Goal: Task Accomplishment & Management: Complete application form

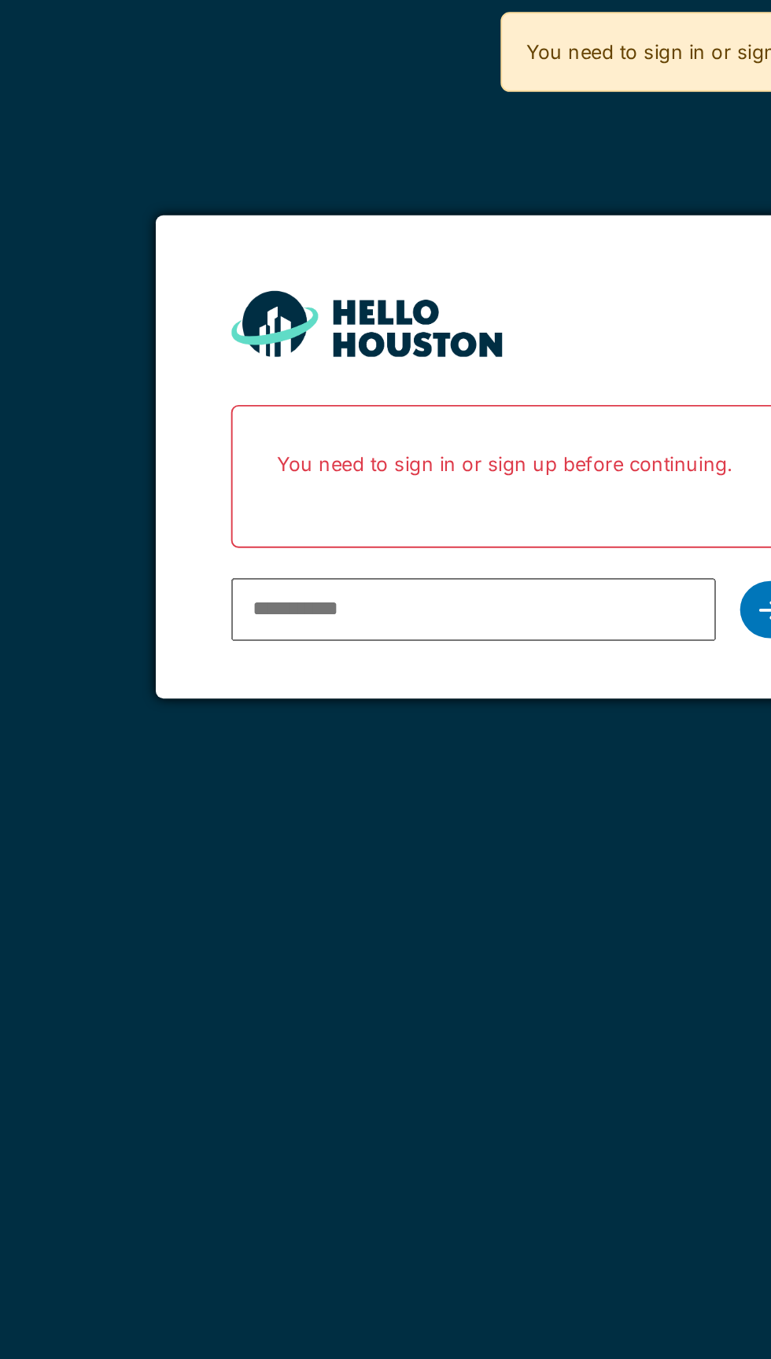
click at [336, 322] on input "email" at bounding box center [363, 318] width 252 height 33
type input "**********"
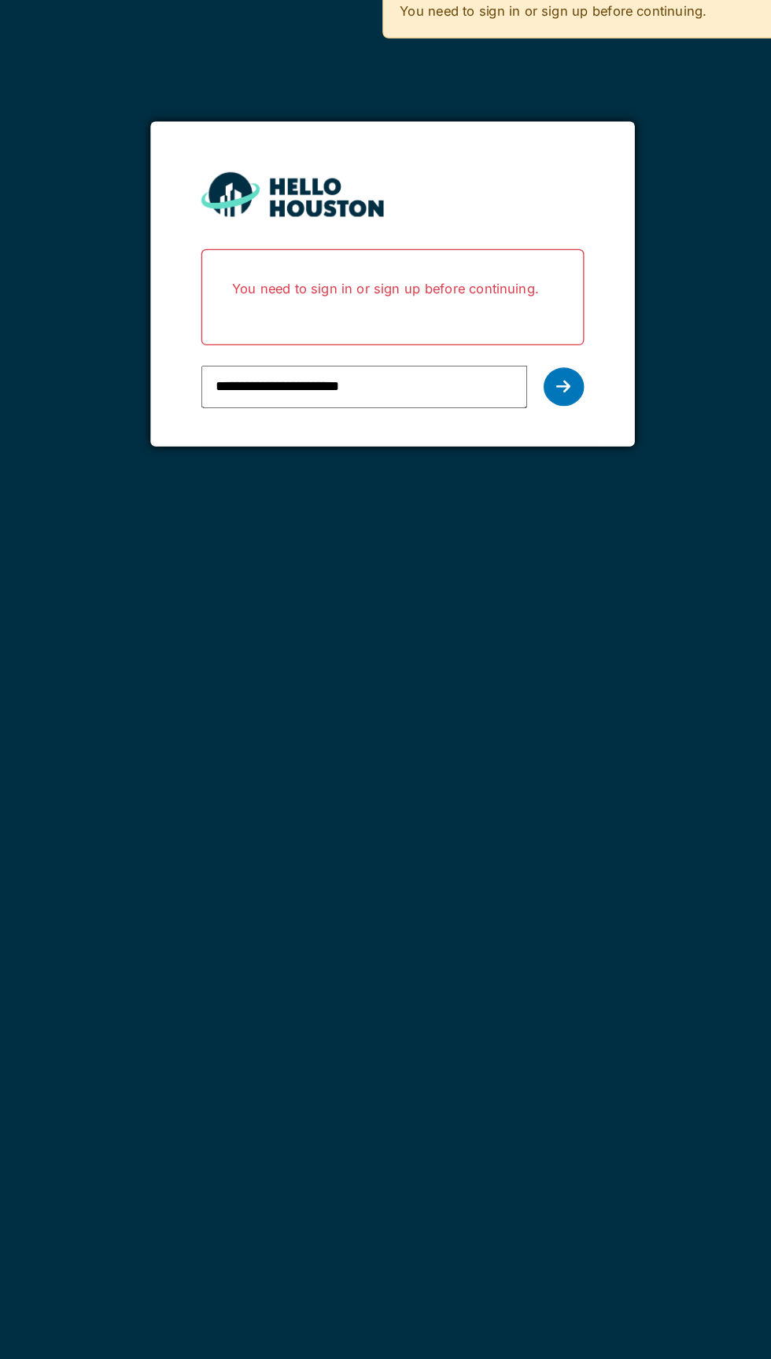
click at [521, 326] on div at bounding box center [518, 319] width 31 height 30
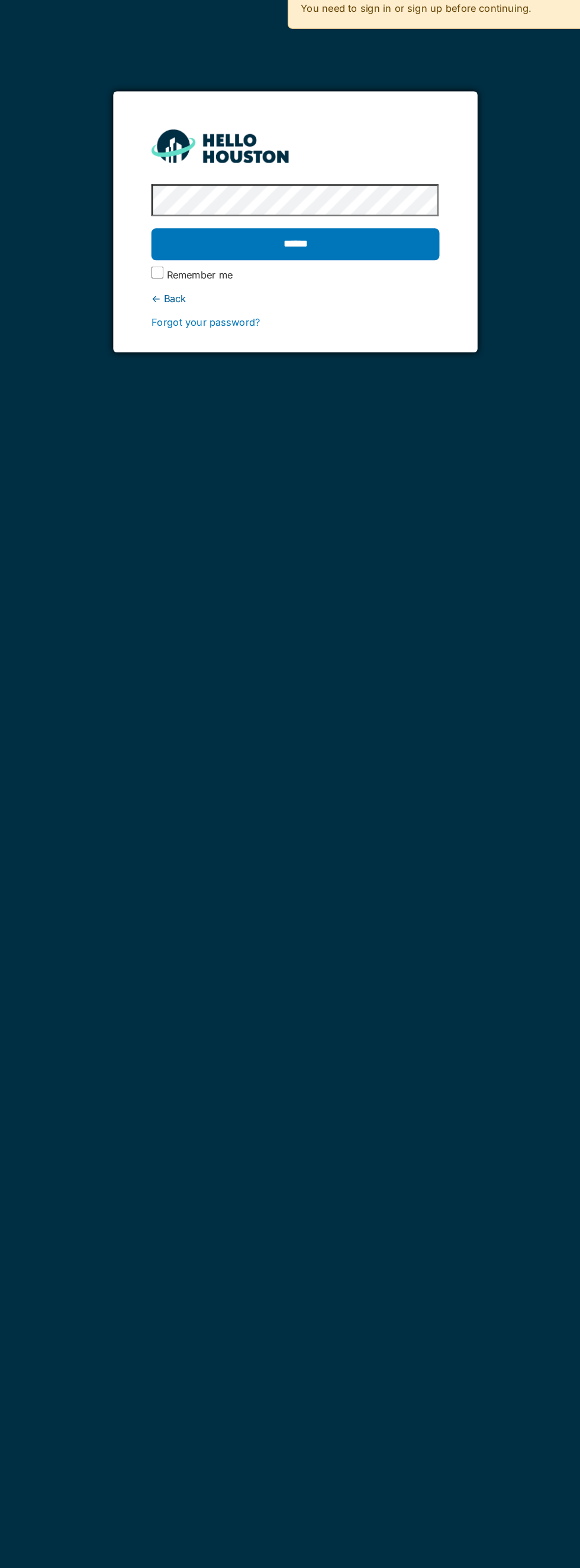
click at [343, 200] on input "******" at bounding box center [290, 203] width 223 height 25
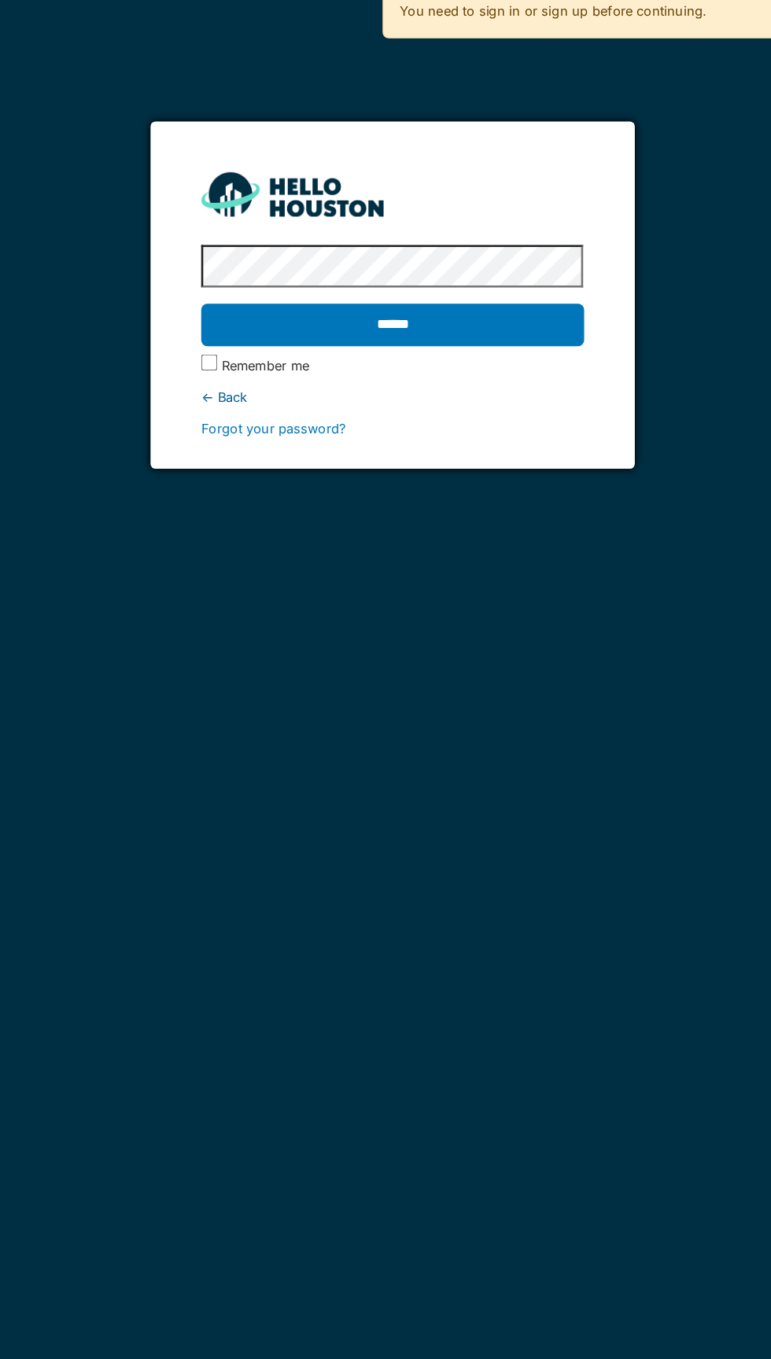
click at [460, 283] on input "******" at bounding box center [385, 270] width 297 height 33
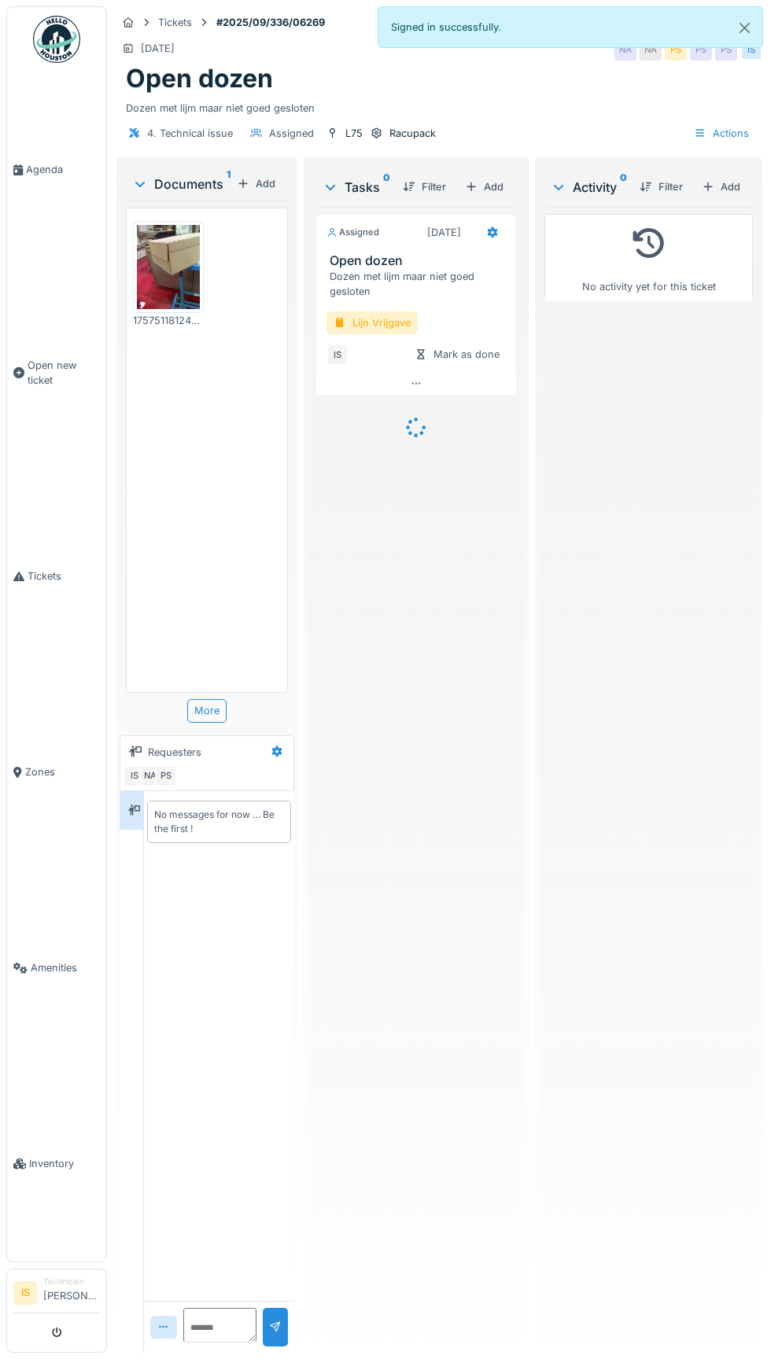
scroll to position [60, 0]
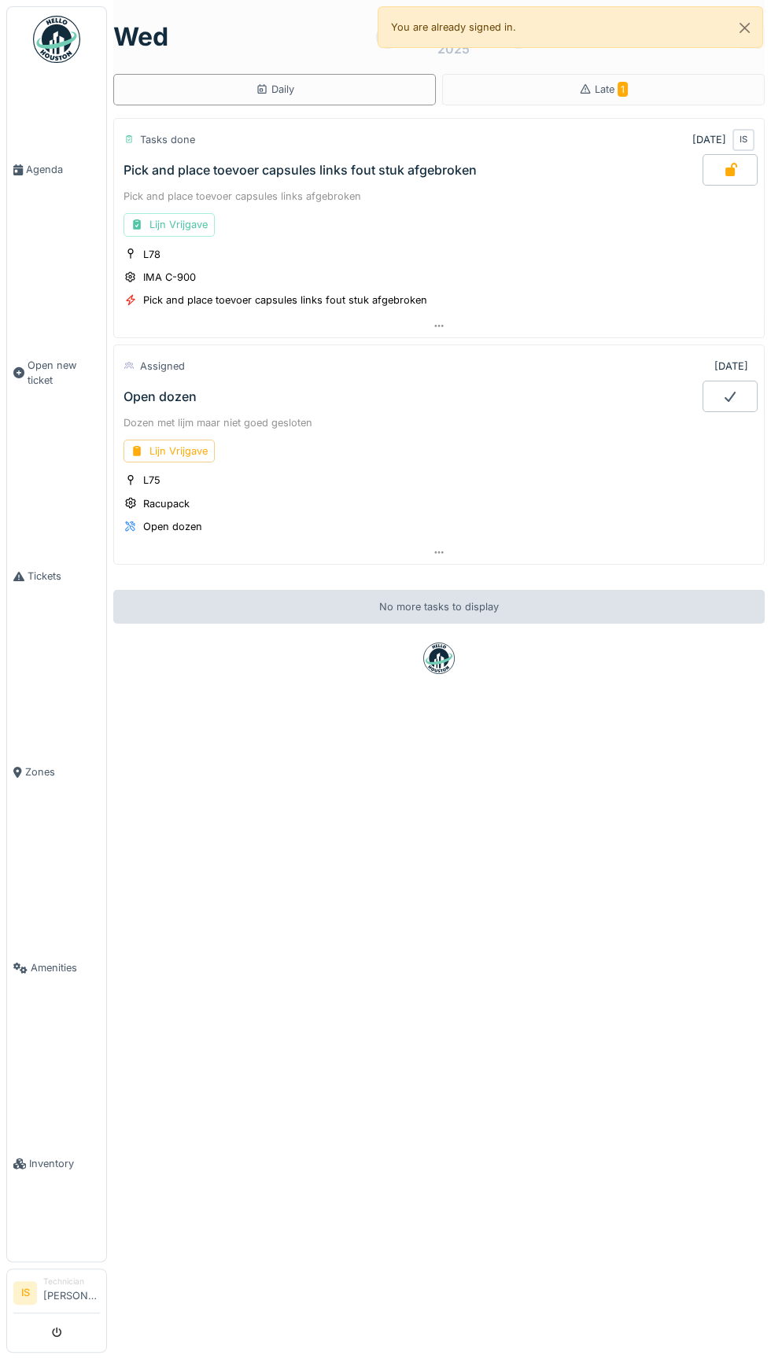
click at [57, 1262] on link "Inventory" at bounding box center [56, 1164] width 99 height 196
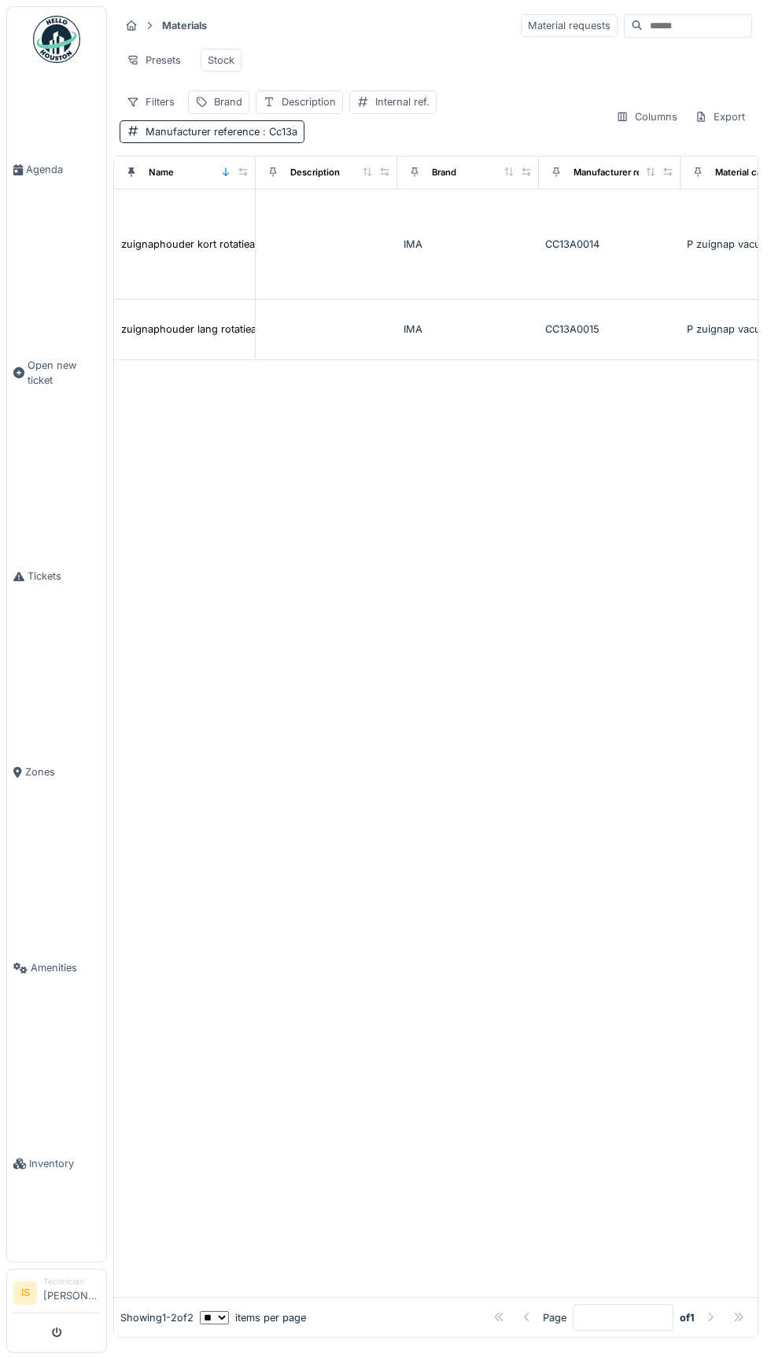
click at [654, 35] on input at bounding box center [697, 26] width 109 height 22
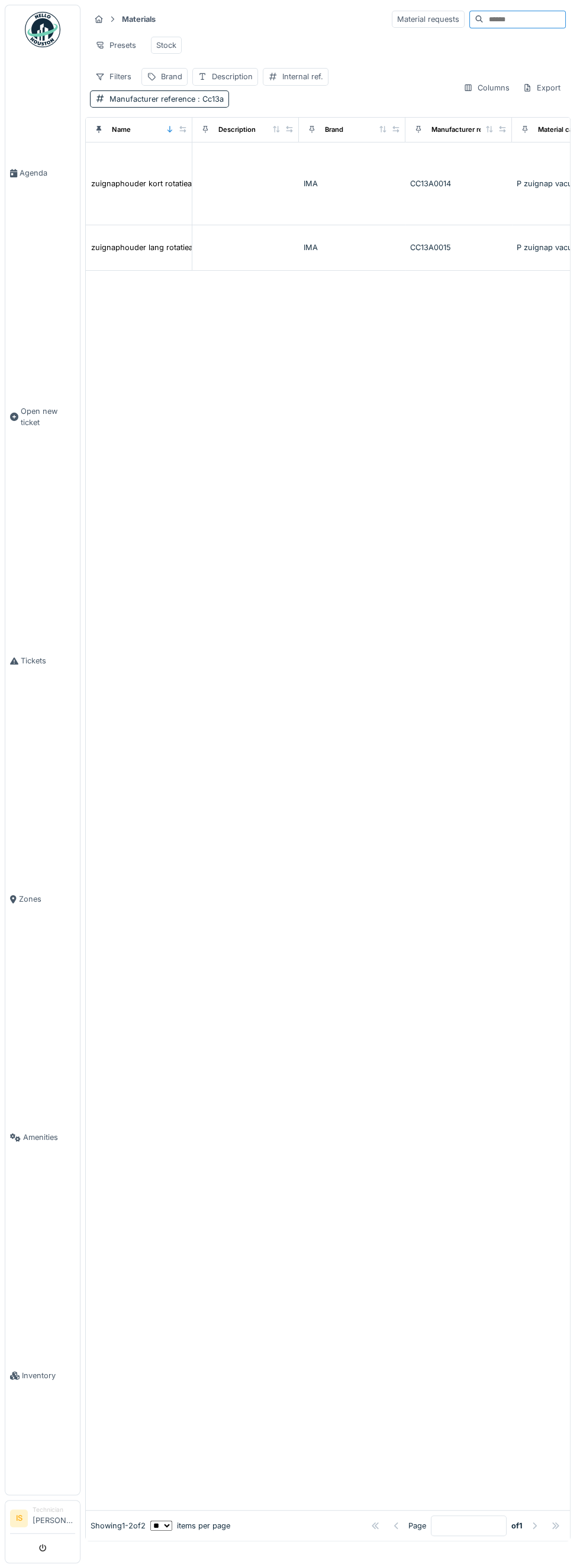
click at [205, 128] on icon at bounding box center [205, 129] width 8 height 7
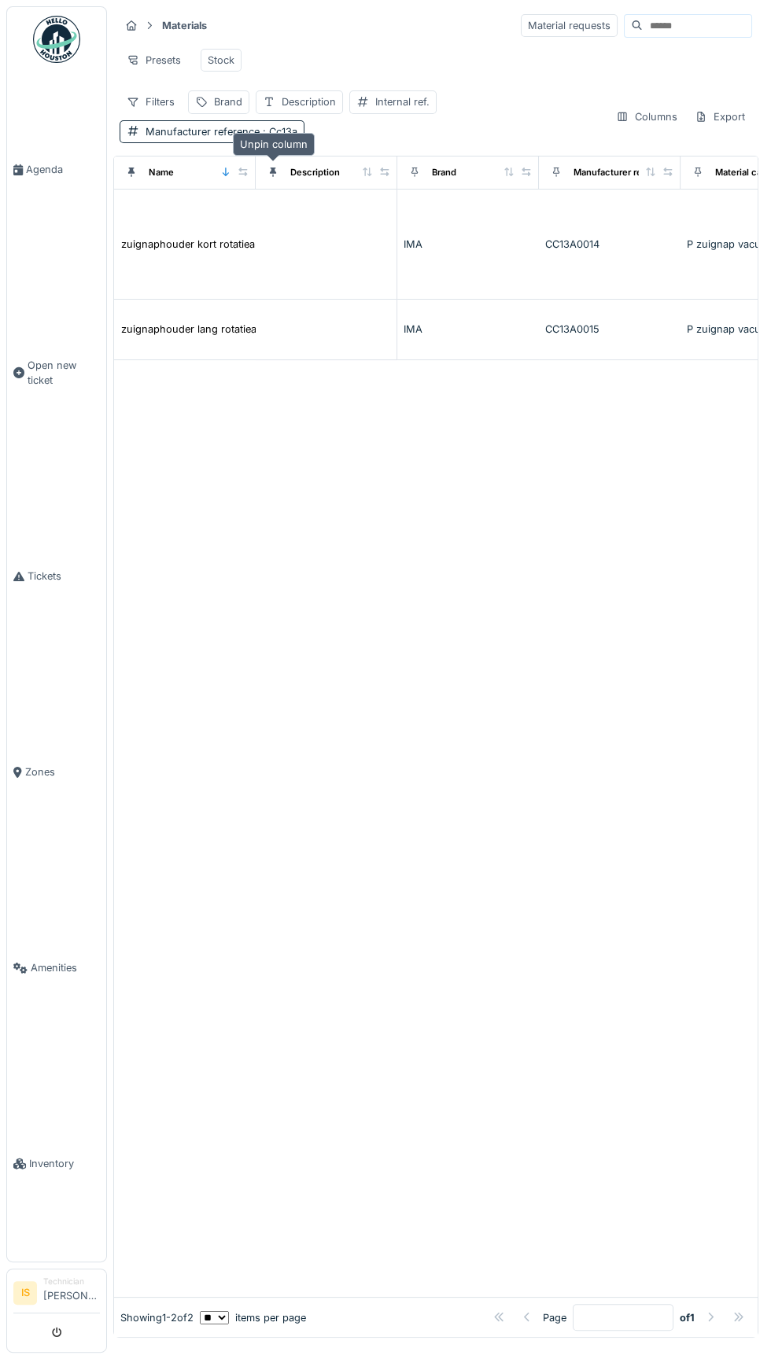
click at [245, 137] on div "Unpin column" at bounding box center [274, 144] width 82 height 23
click at [235, 129] on div "Manufacturer reference : Cc13a" at bounding box center [222, 131] width 152 height 15
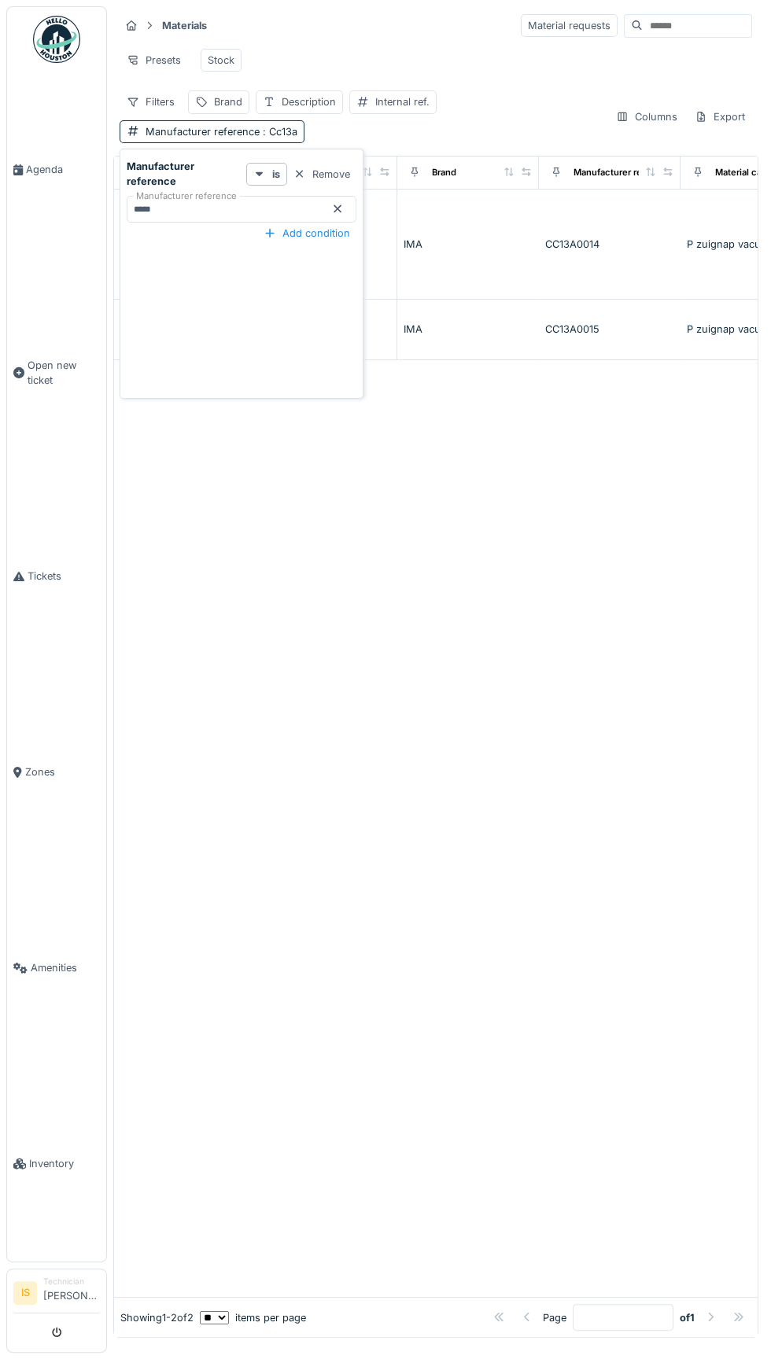
click at [190, 136] on div "Manufacturer reference : Cc13a" at bounding box center [222, 131] width 152 height 15
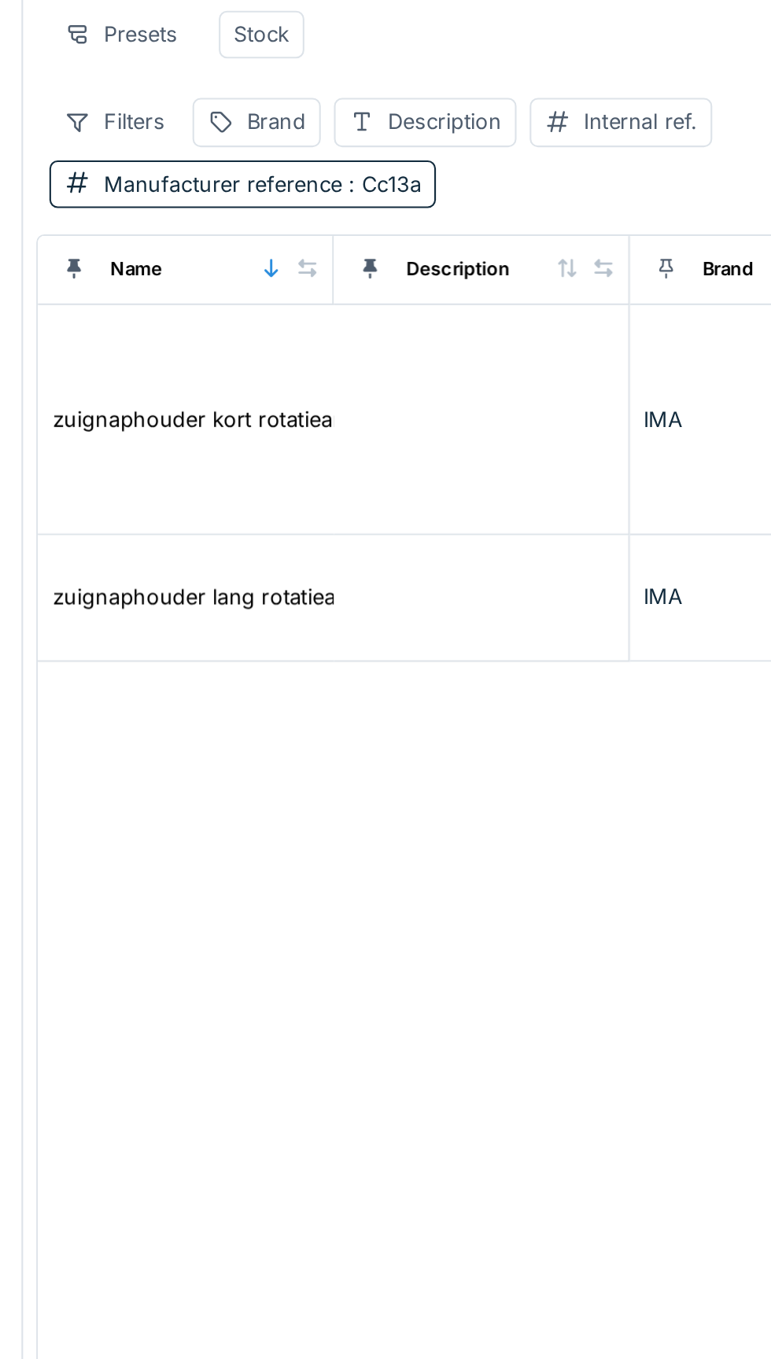
click at [271, 138] on div "Manufacturer reference : Cc13a" at bounding box center [212, 131] width 185 height 23
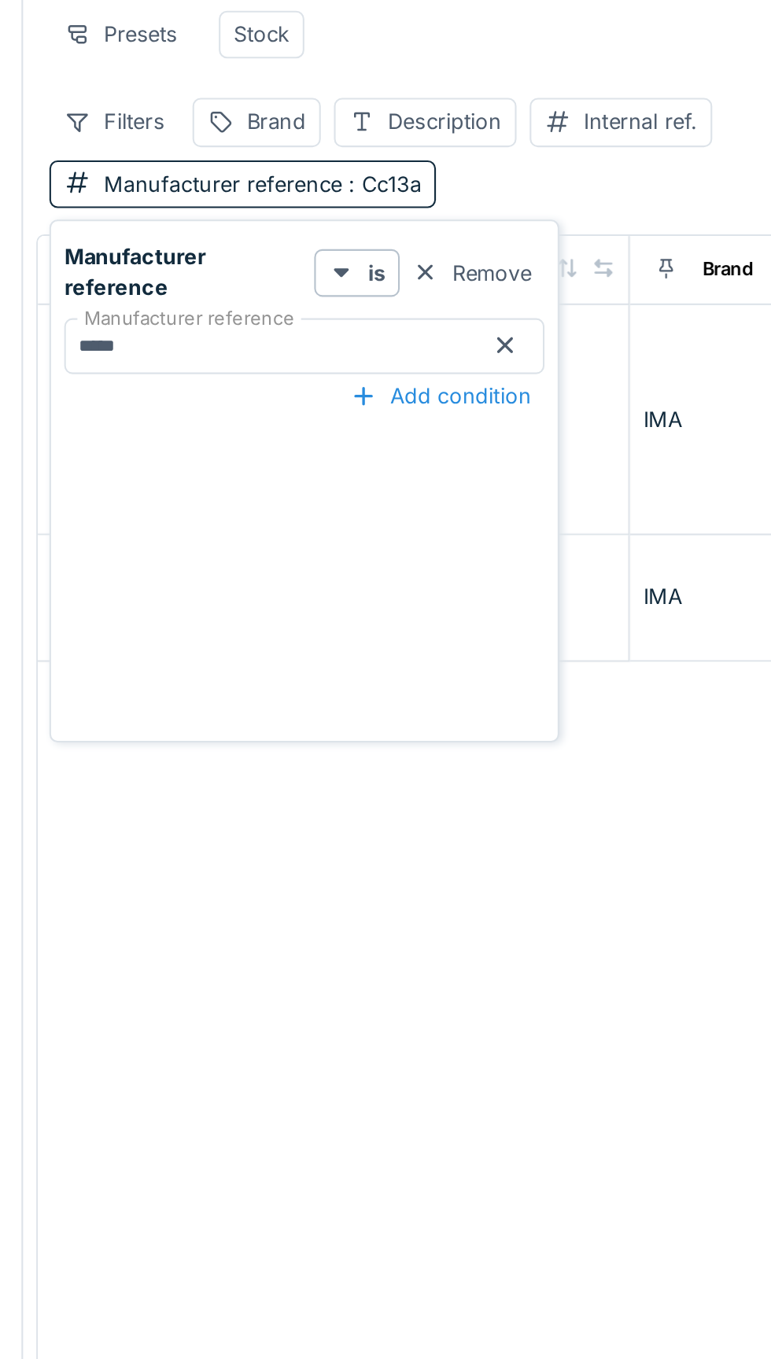
click at [337, 212] on icon at bounding box center [337, 209] width 13 height 10
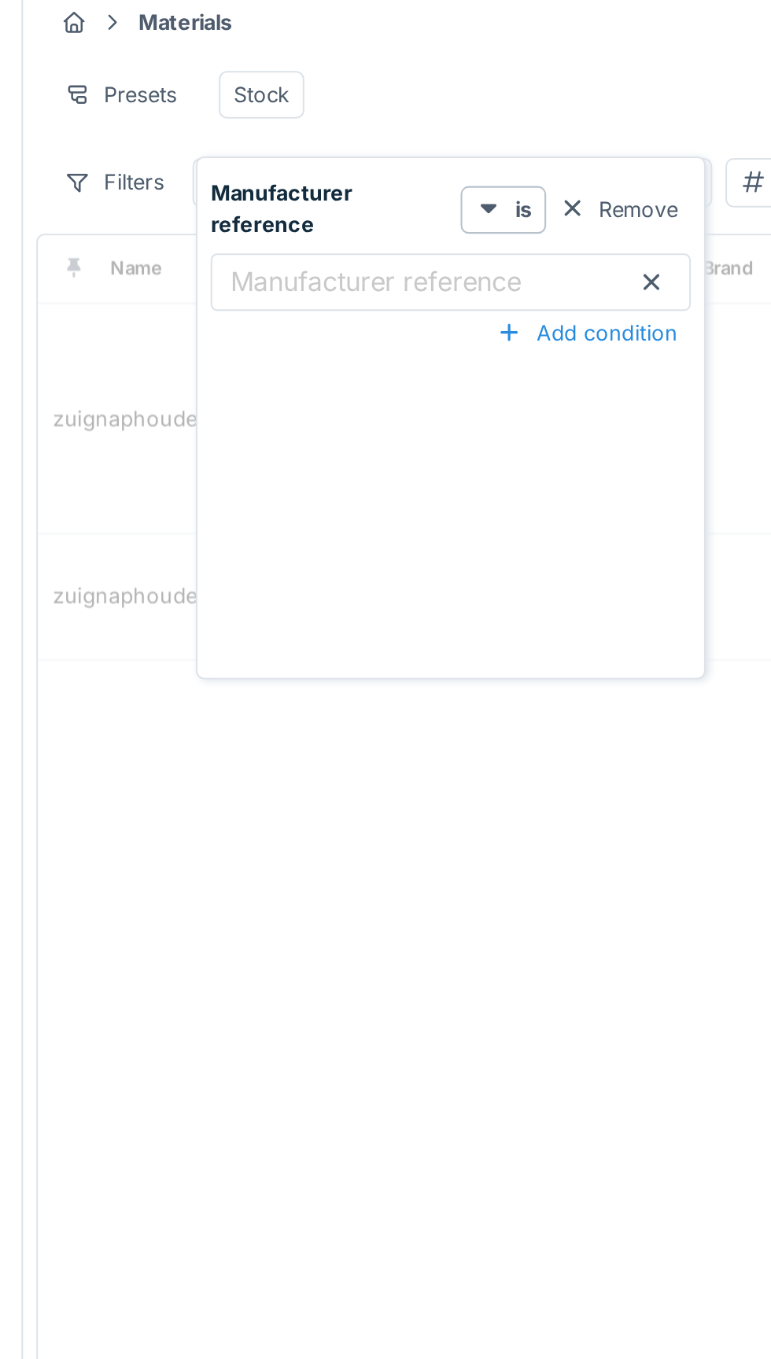
click at [296, 154] on label "Manufacturer reference" at bounding box center [276, 149] width 146 height 19
click at [296, 154] on reference_gzMDM "Manufacturer reference" at bounding box center [312, 152] width 230 height 33
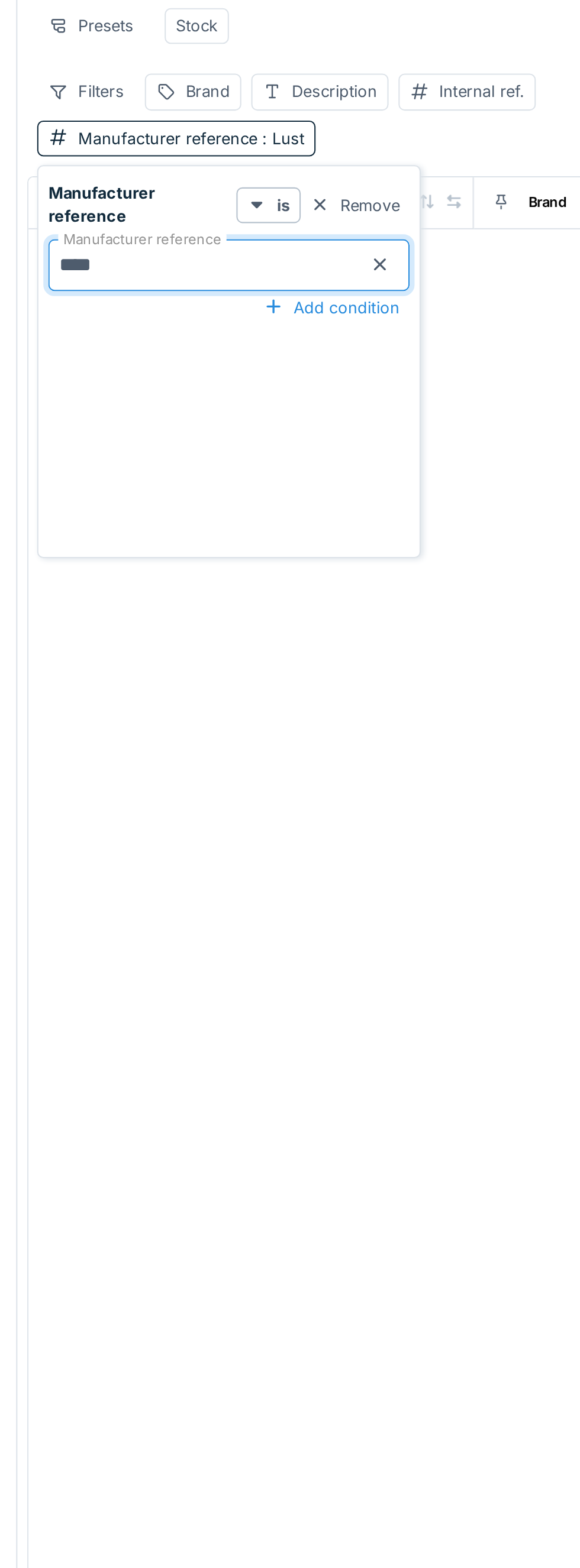
type reference_gzMDM "****"
click at [255, 162] on div at bounding box center [254, 156] width 10 height 11
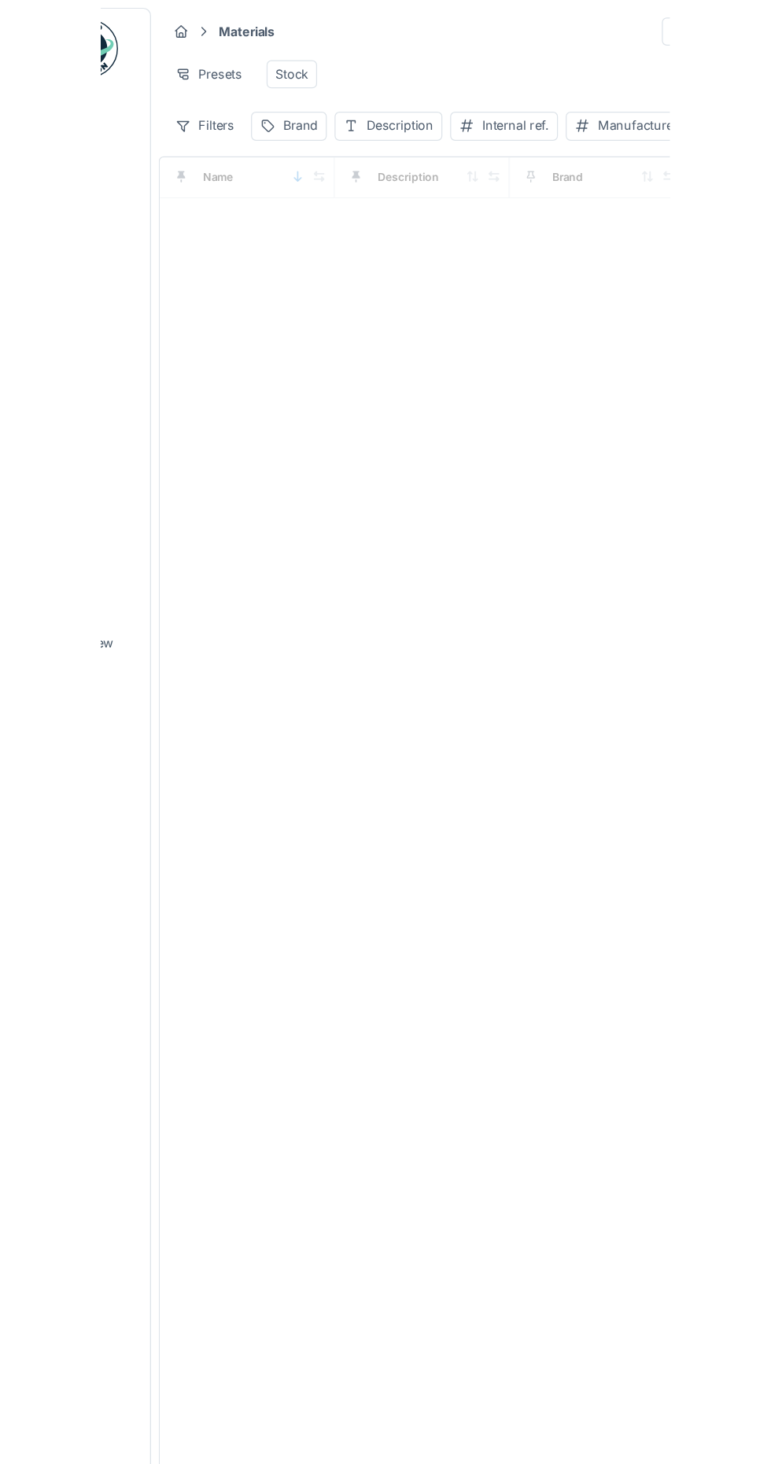
scroll to position [0, 5]
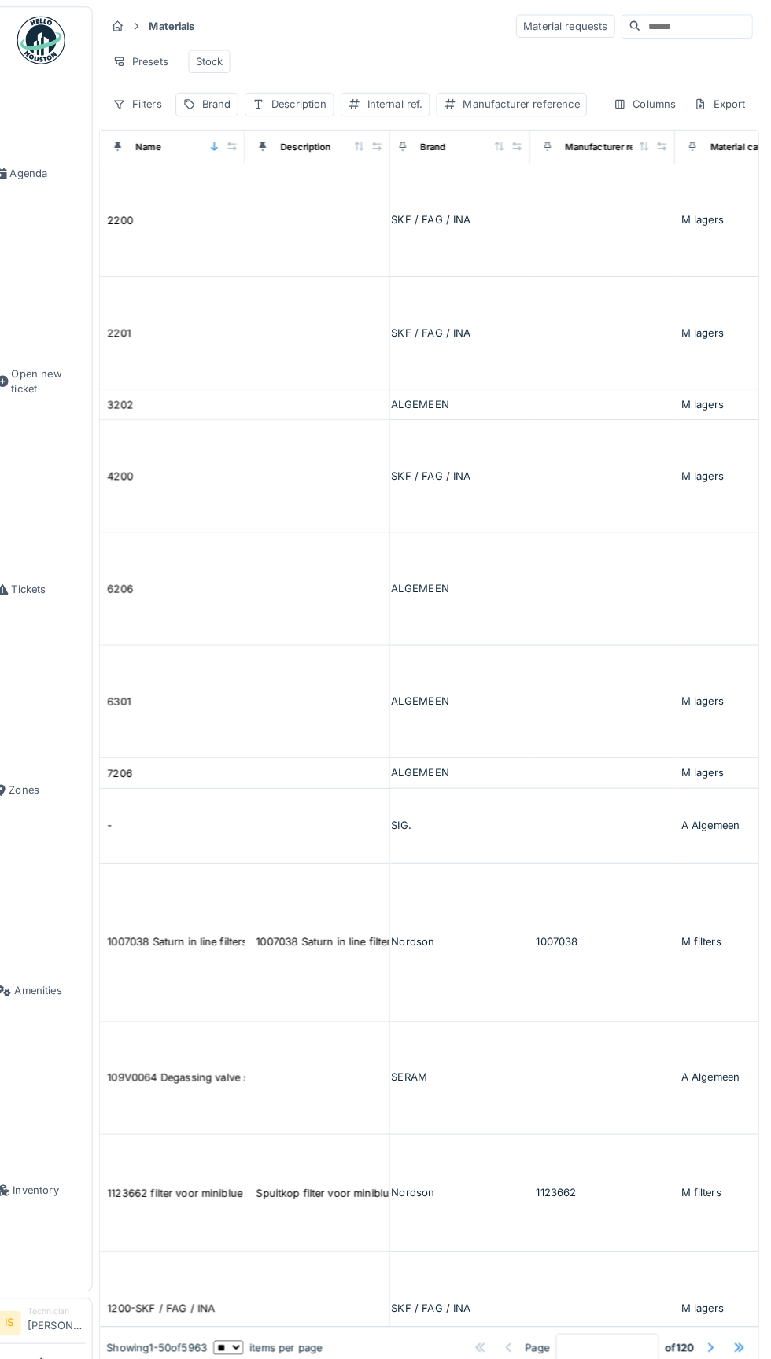
click at [649, 28] on input at bounding box center [697, 26] width 109 height 22
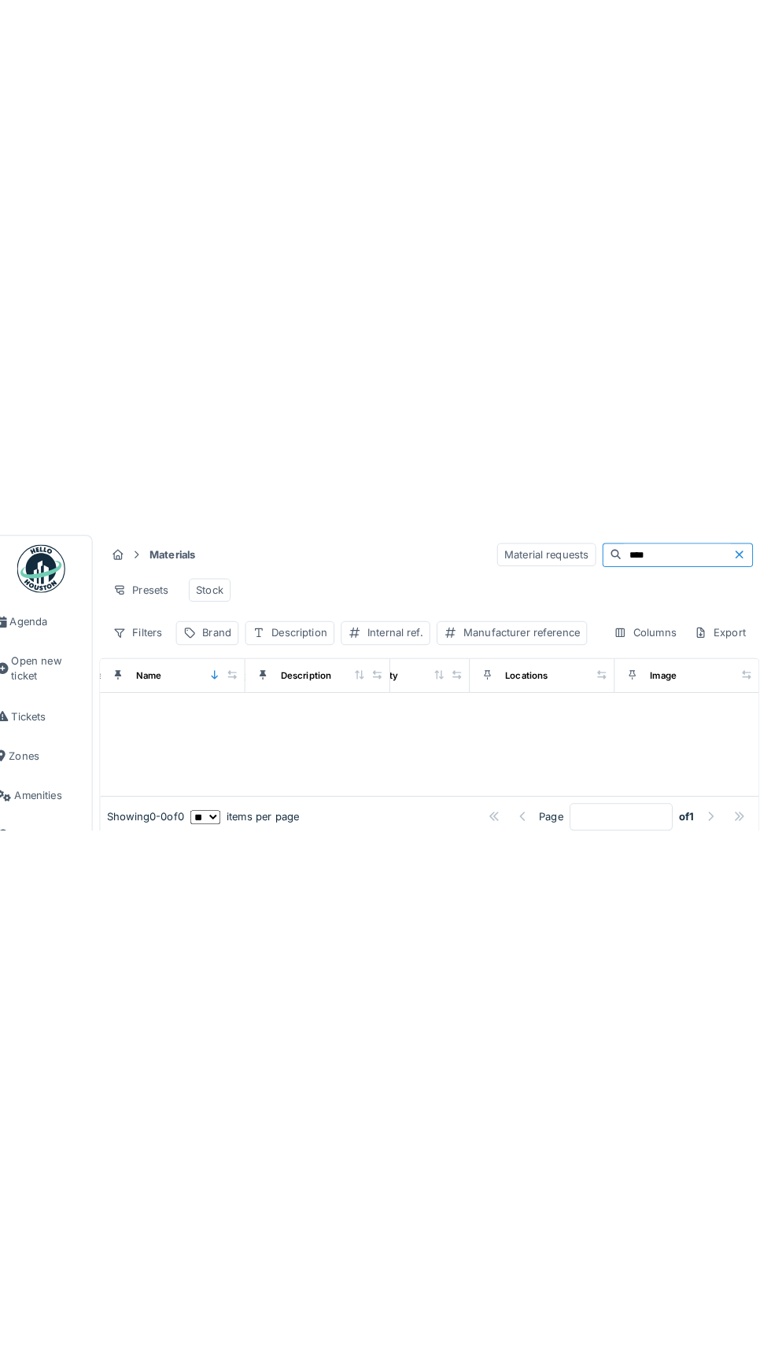
scroll to position [0, 0]
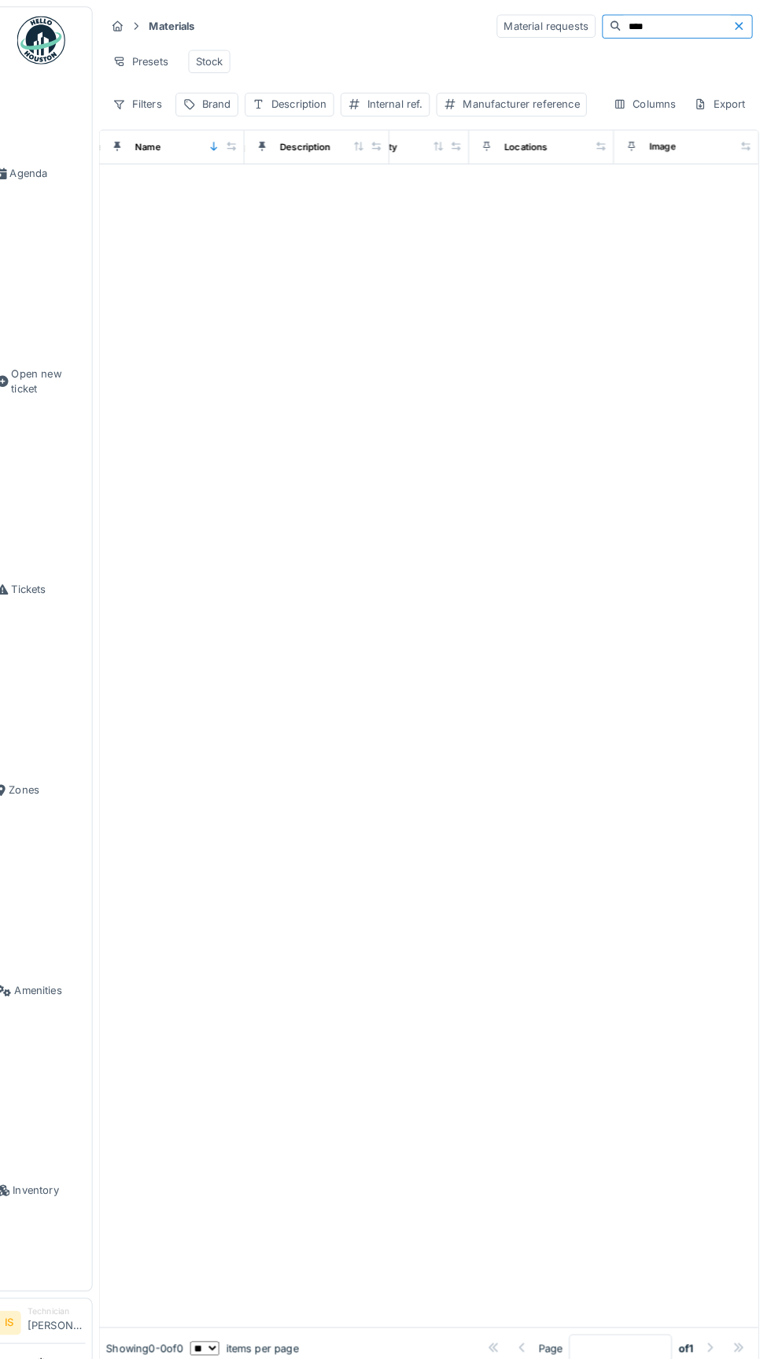
type input "****"
click at [735, 31] on div at bounding box center [741, 25] width 19 height 15
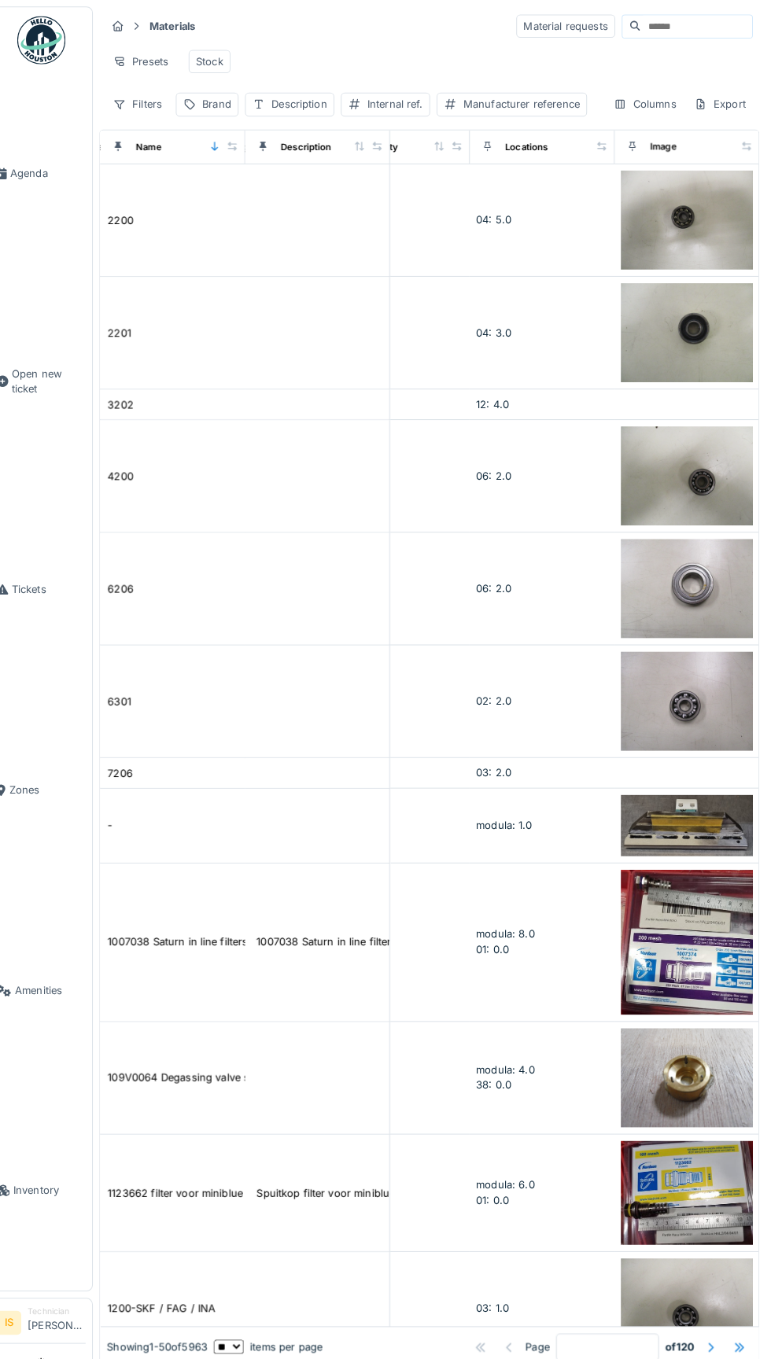
click at [223, 108] on div "Brand" at bounding box center [228, 101] width 28 height 15
click at [259, 174] on input "Brand" at bounding box center [269, 176] width 151 height 33
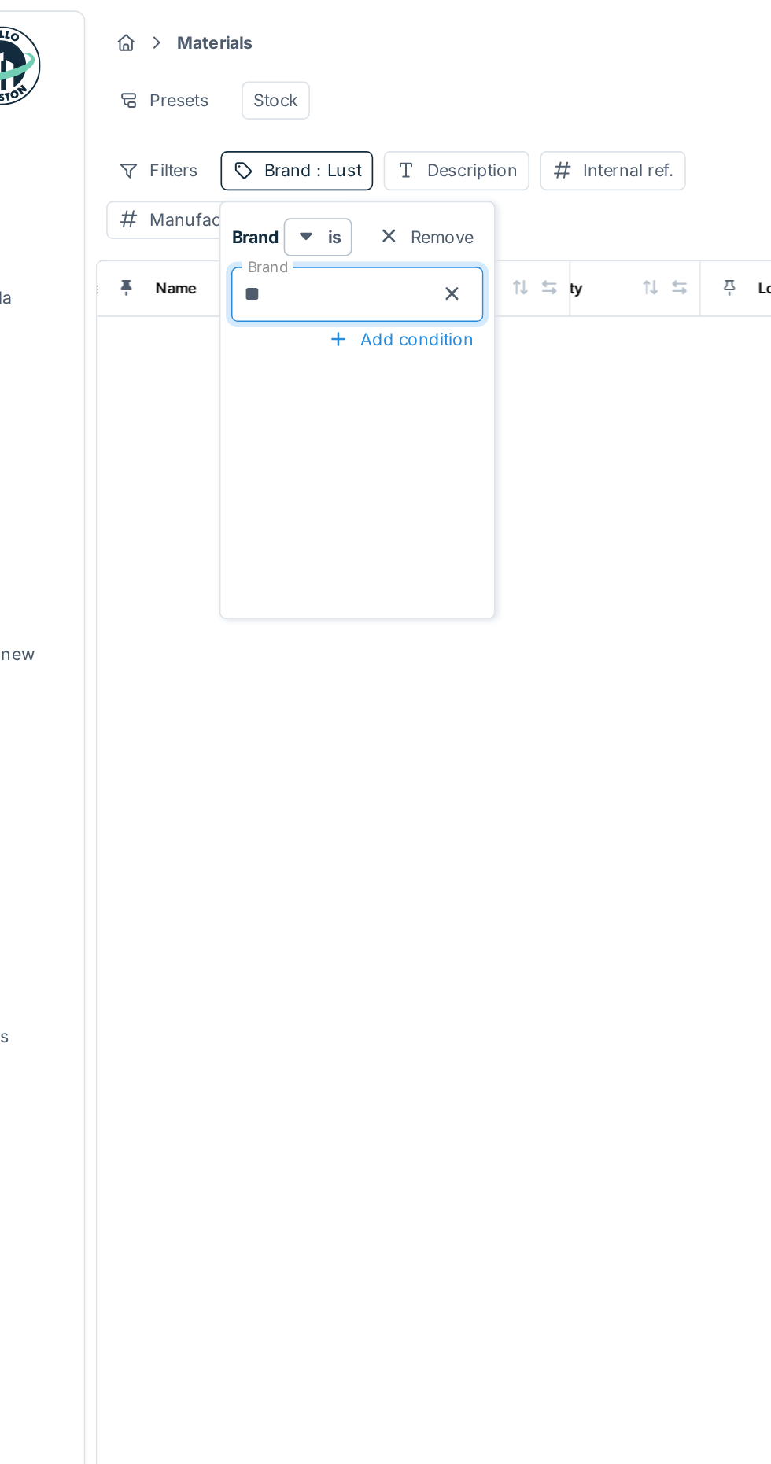
type input "*"
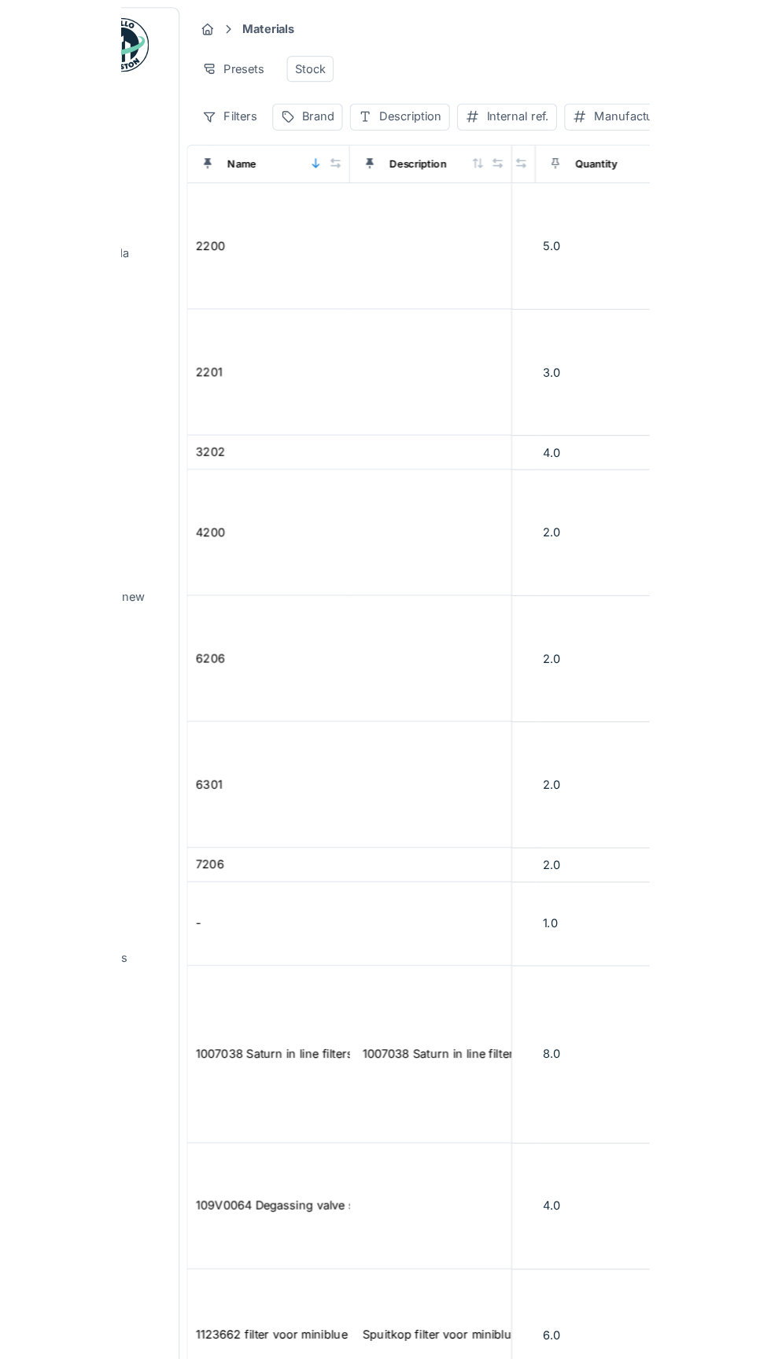
scroll to position [0, 518]
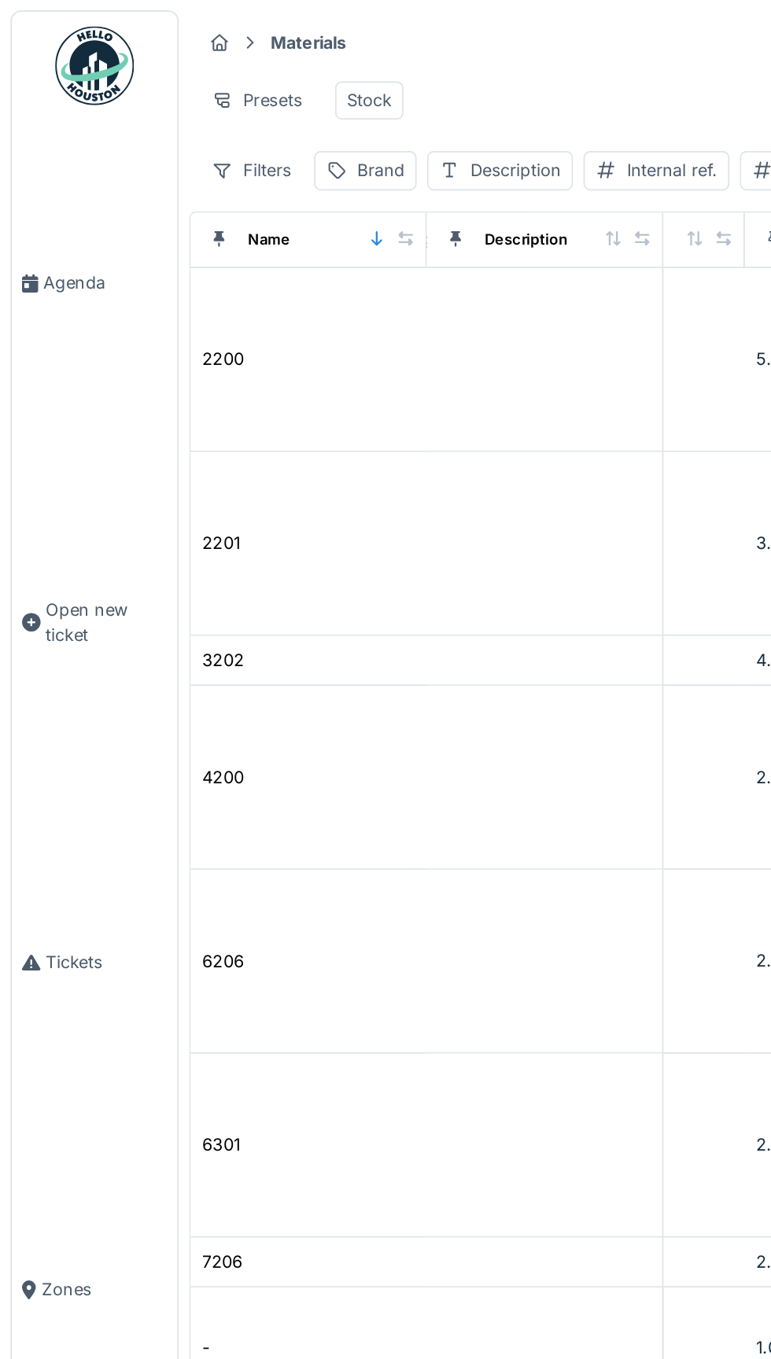
click at [30, 177] on span "Agenda" at bounding box center [63, 169] width 74 height 15
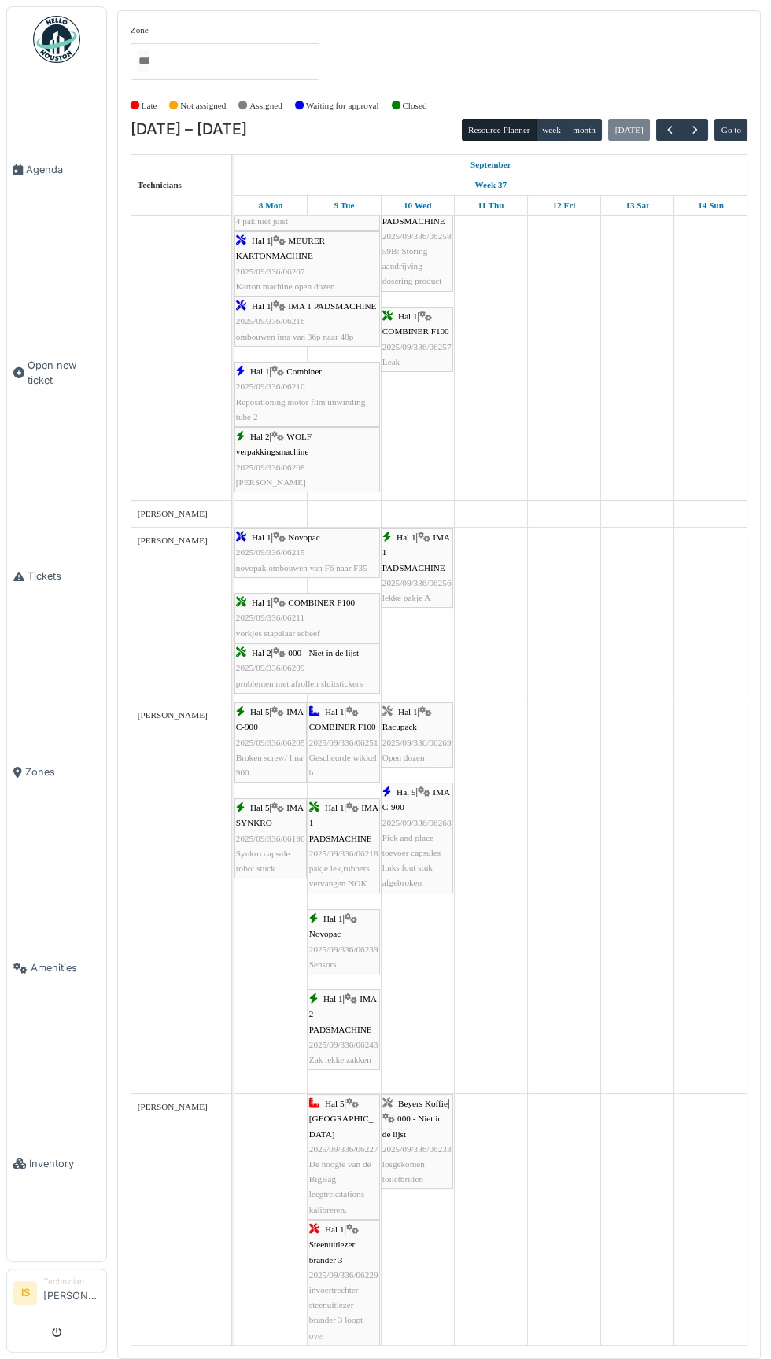
scroll to position [1612, 0]
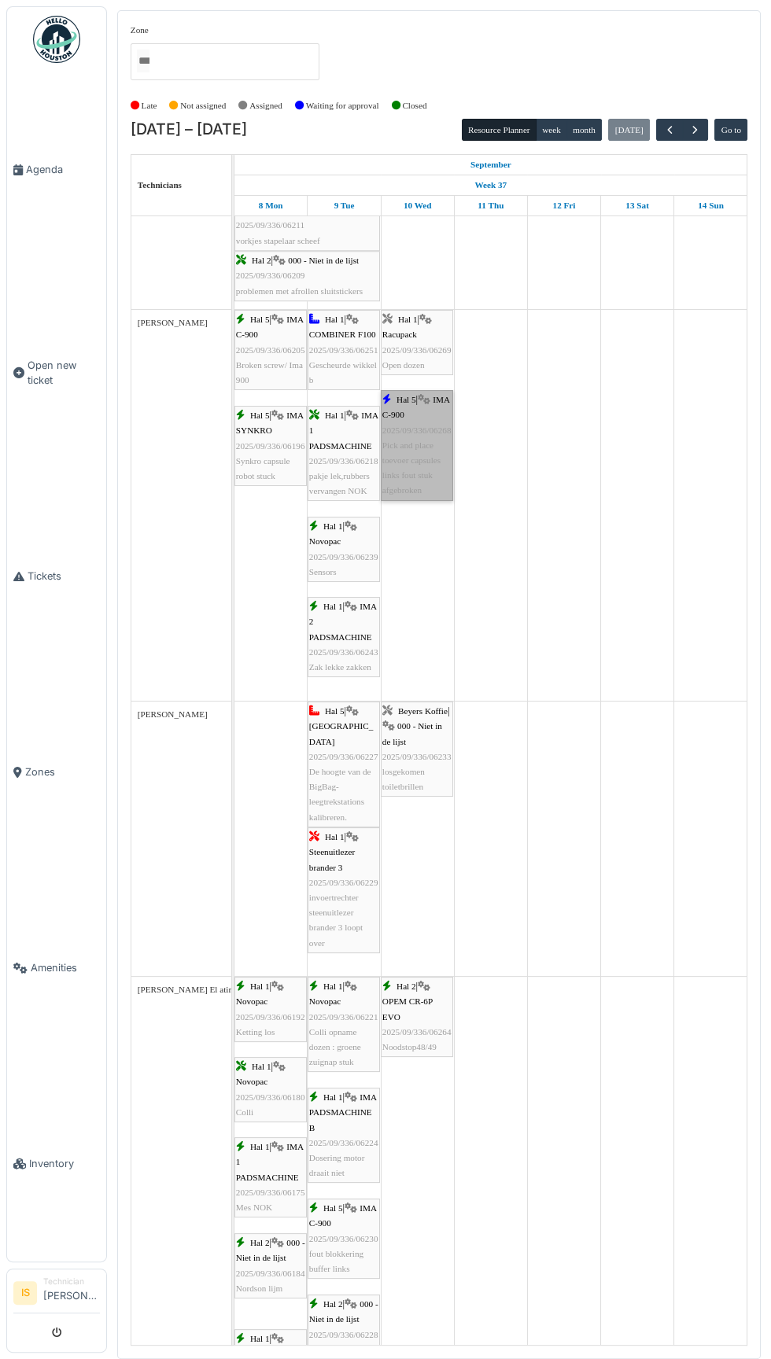
click at [394, 396] on link "Hal 5 | IMA C-900 2025/09/336/06268 Pick and place toevoer capsules links fout …" at bounding box center [417, 445] width 72 height 110
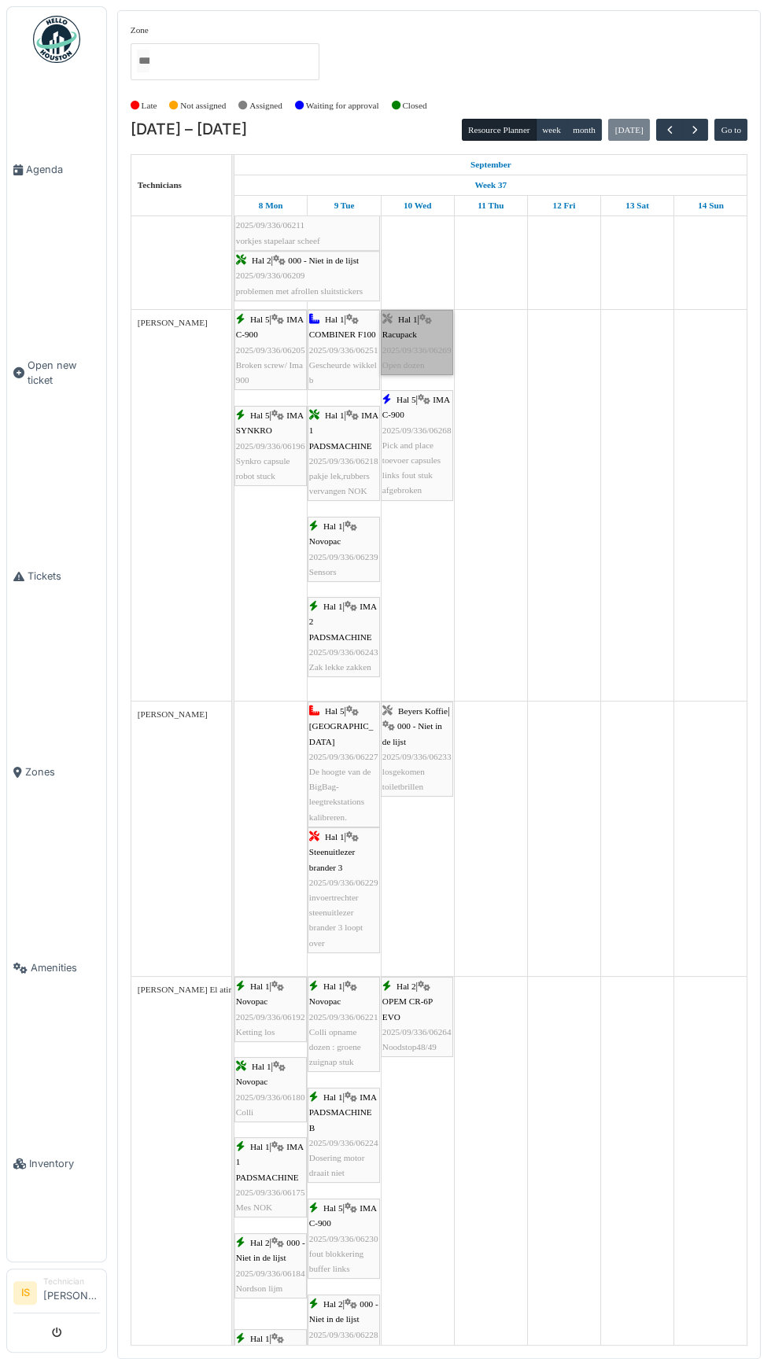
click at [426, 360] on link "Hal 1 | Racupack 2025/09/336/06269 Open dozen" at bounding box center [417, 342] width 72 height 65
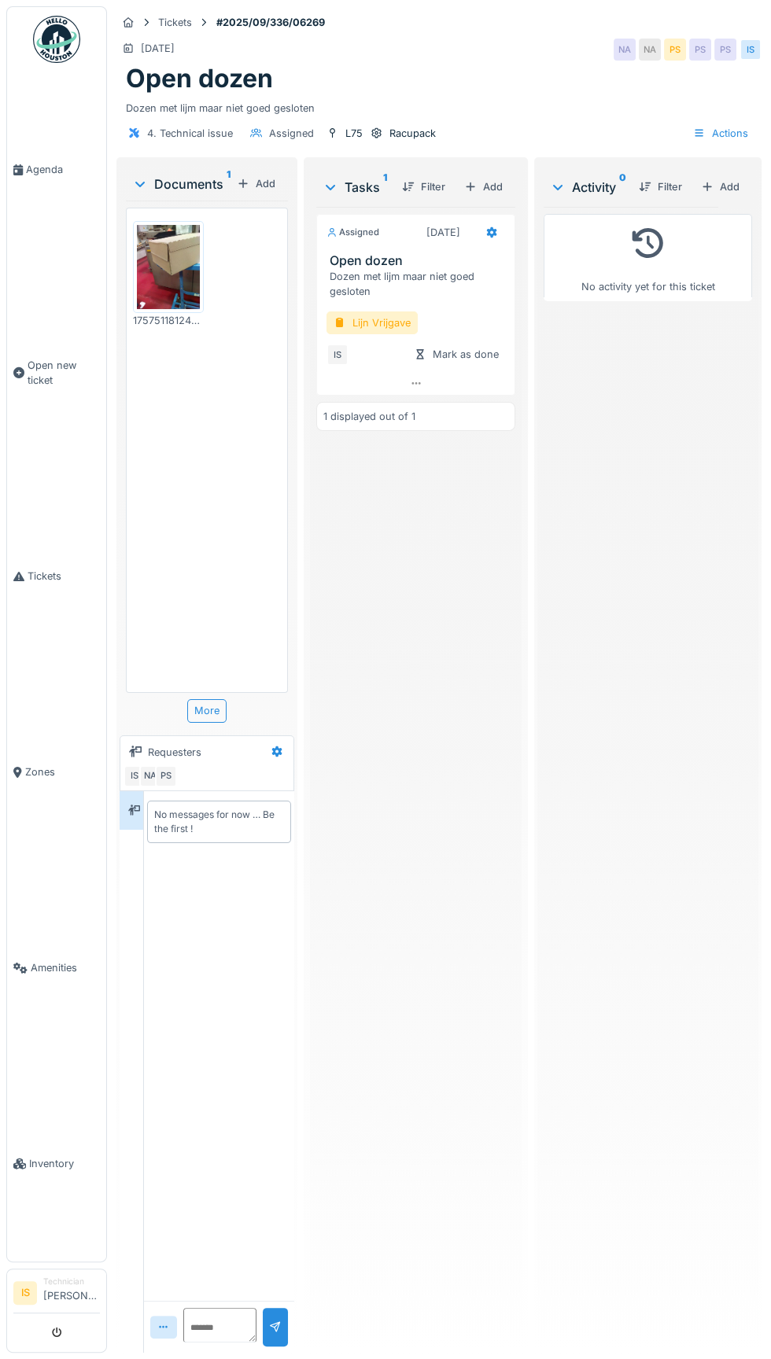
click at [385, 322] on div "Lijn Vrijgave" at bounding box center [371, 322] width 91 height 23
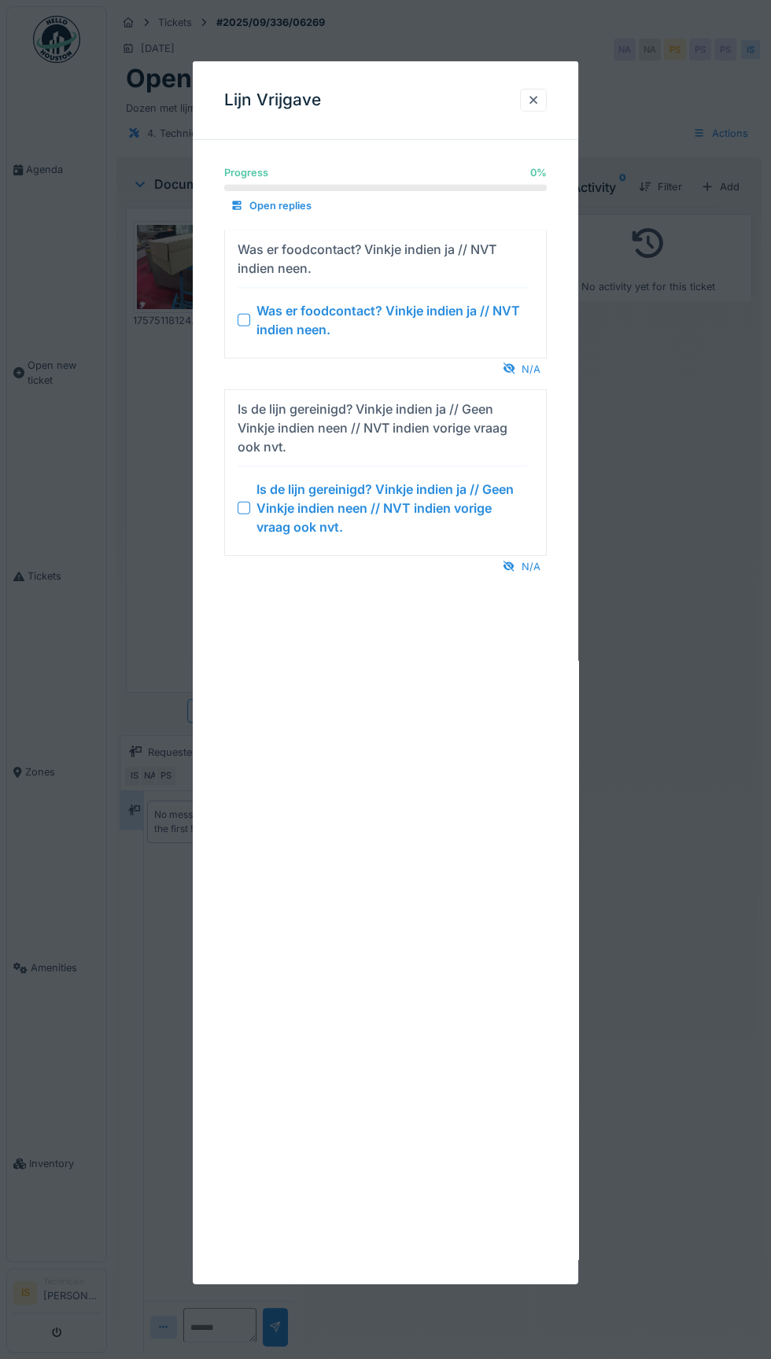
click at [269, 525] on div "Is de lijn gereinigd? Vinkje indien ja // Geen Vinkje indien neen // NVT indien…" at bounding box center [391, 508] width 271 height 57
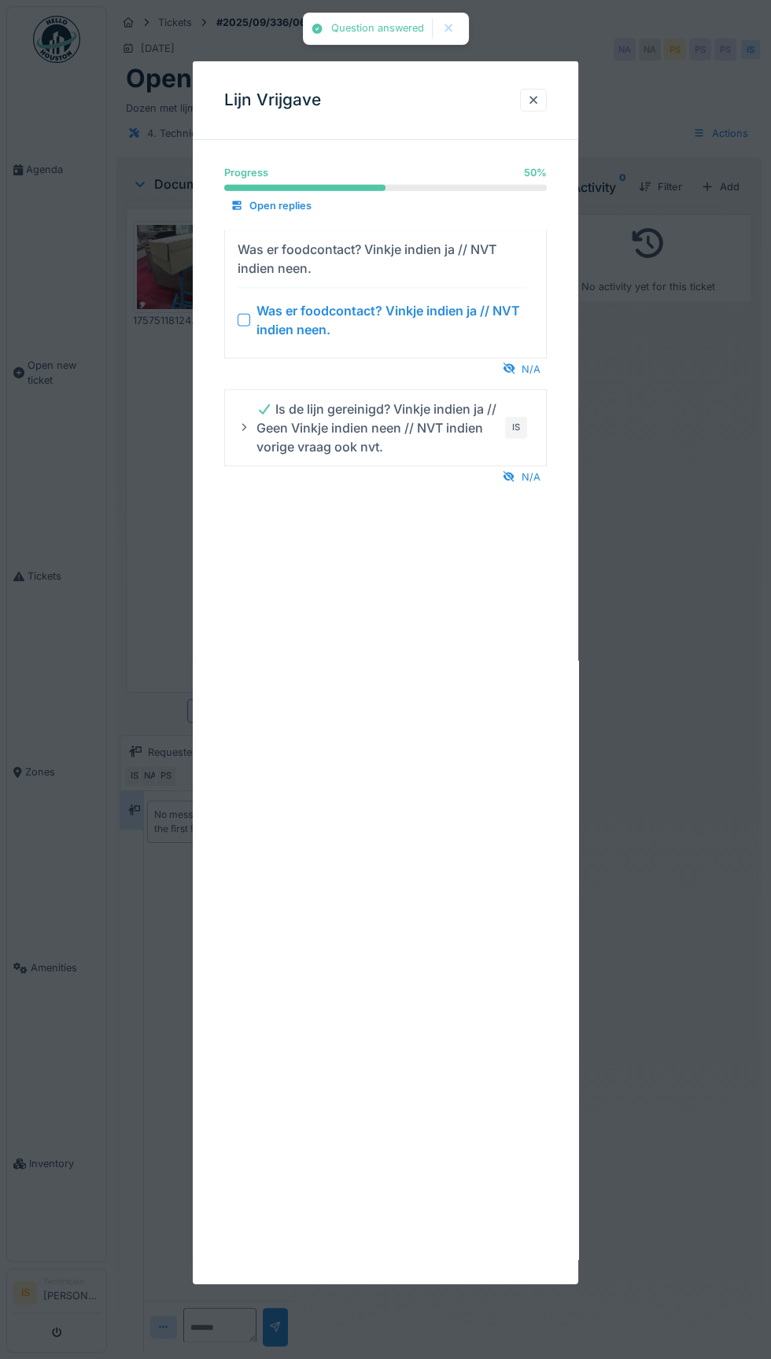
click at [243, 322] on div at bounding box center [244, 319] width 13 height 13
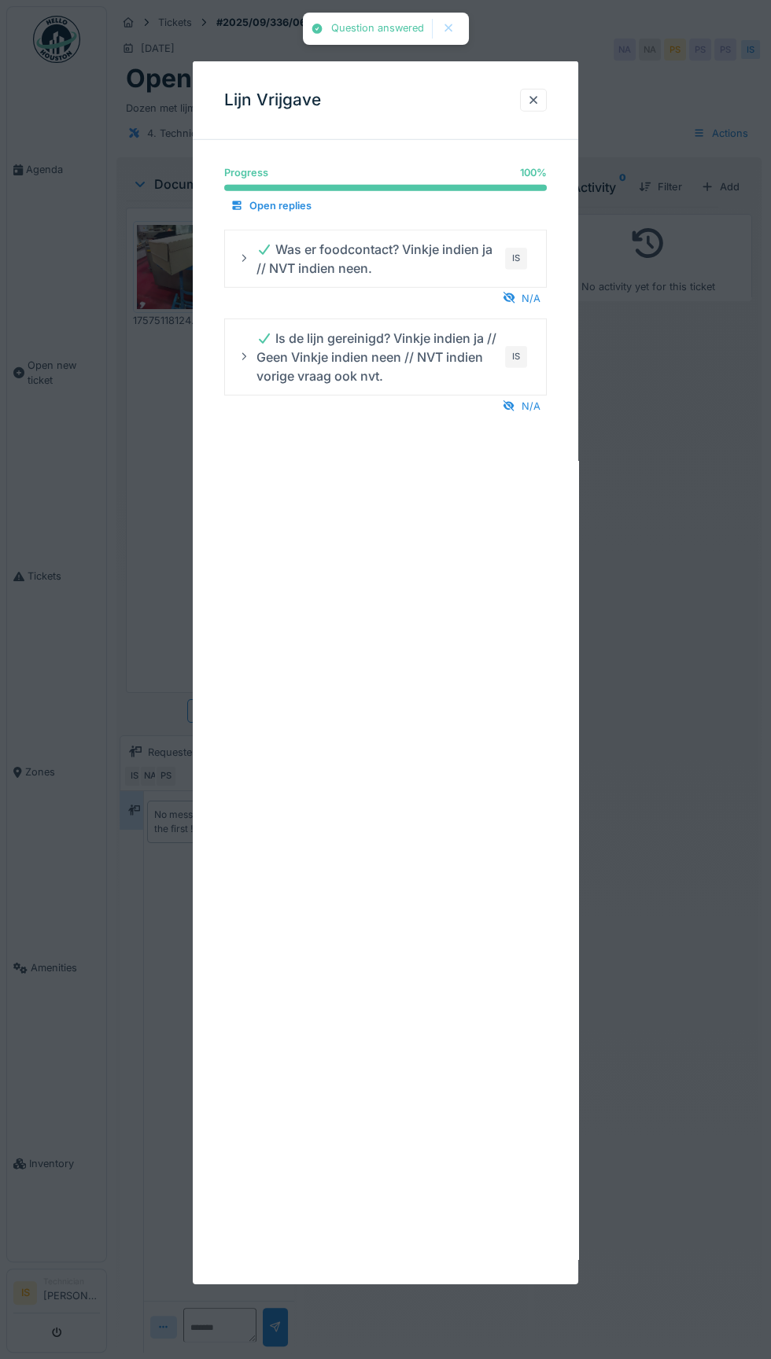
click at [535, 139] on div "Lijn Vrijgave Progress 100 % 100 % Open replies Was er foodcontact? Vinkje indi…" at bounding box center [385, 672] width 385 height 1223
click at [547, 138] on div "Lijn Vrijgave" at bounding box center [385, 100] width 385 height 79
click at [533, 110] on div at bounding box center [533, 100] width 27 height 23
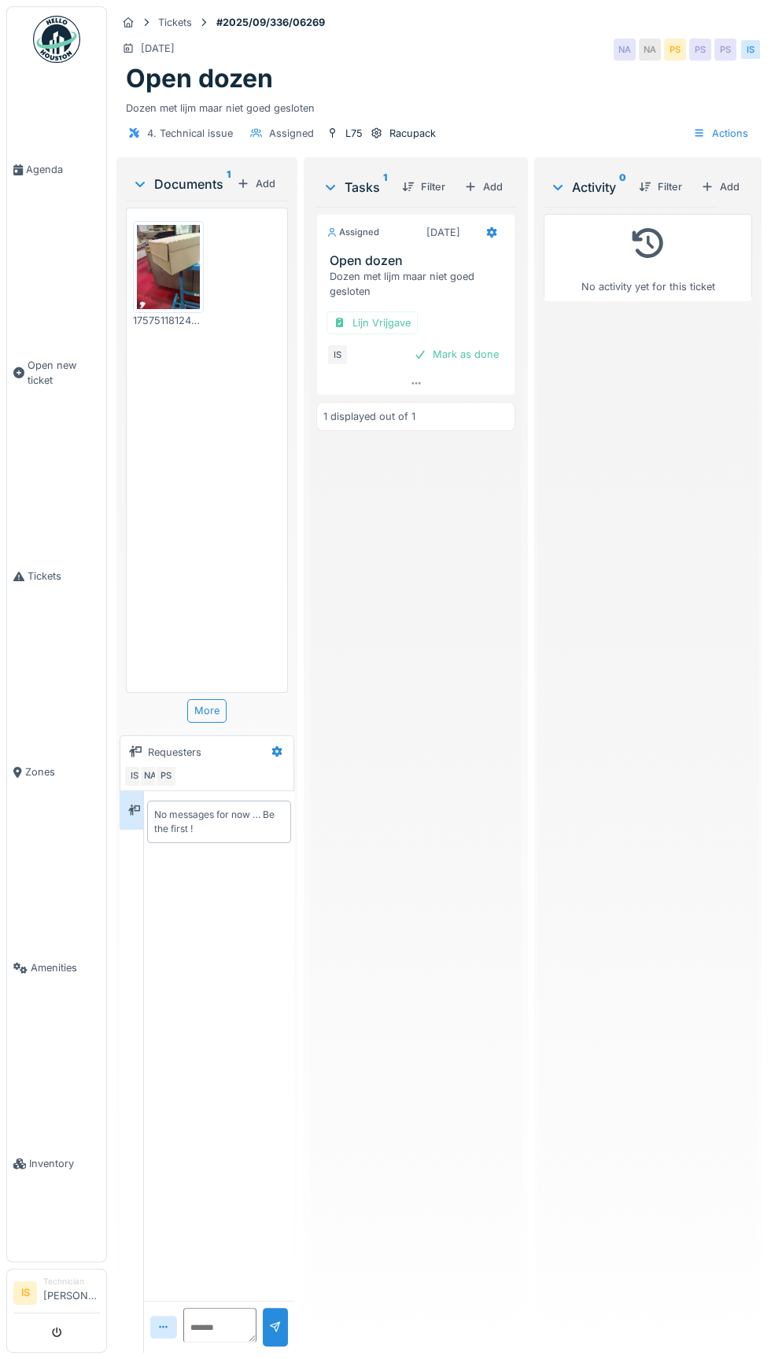
click at [481, 372] on div at bounding box center [415, 383] width 197 height 23
click at [506, 468] on div "Assigned [DATE] Open dozen Dozen met lijm maar niet goed gesloten Lijn Vrijgave…" at bounding box center [415, 773] width 199 height 1133
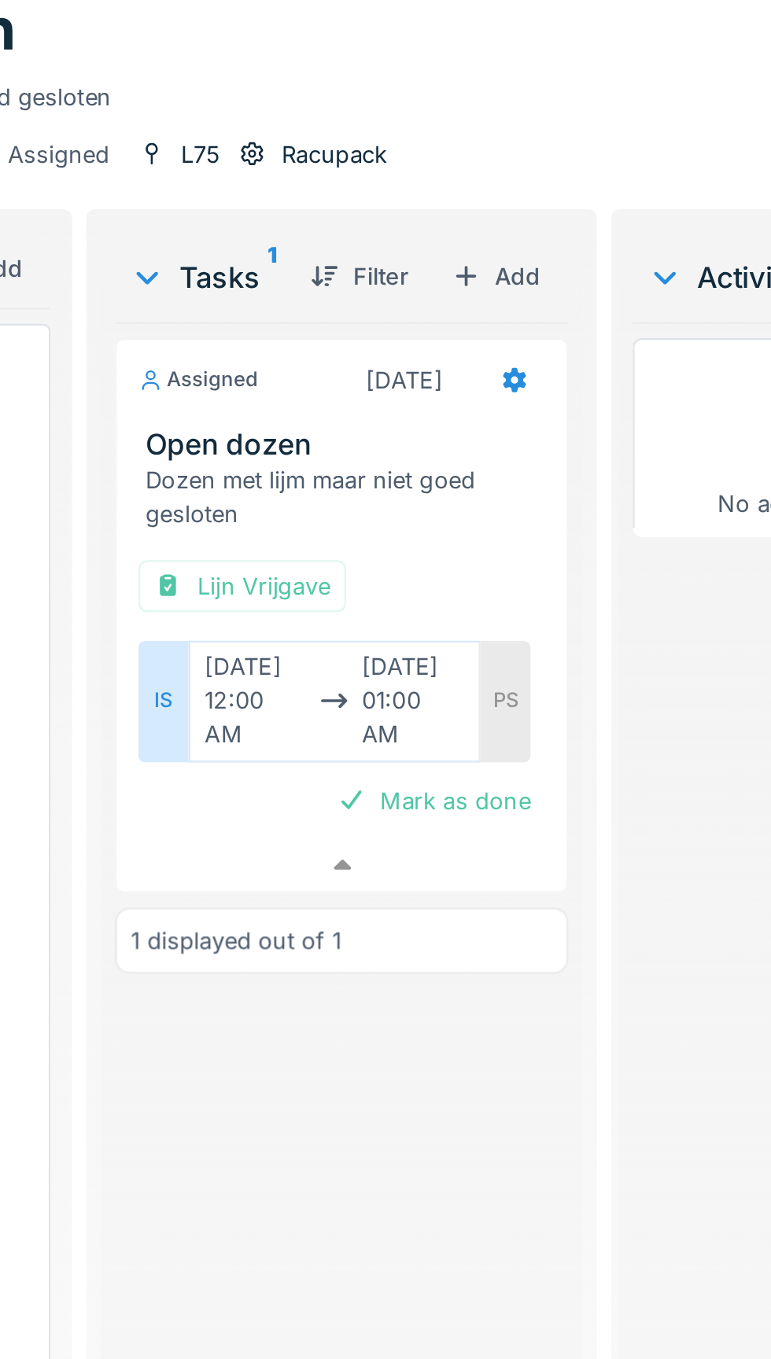
scroll to position [190, 0]
click at [474, 434] on div at bounding box center [415, 445] width 197 height 23
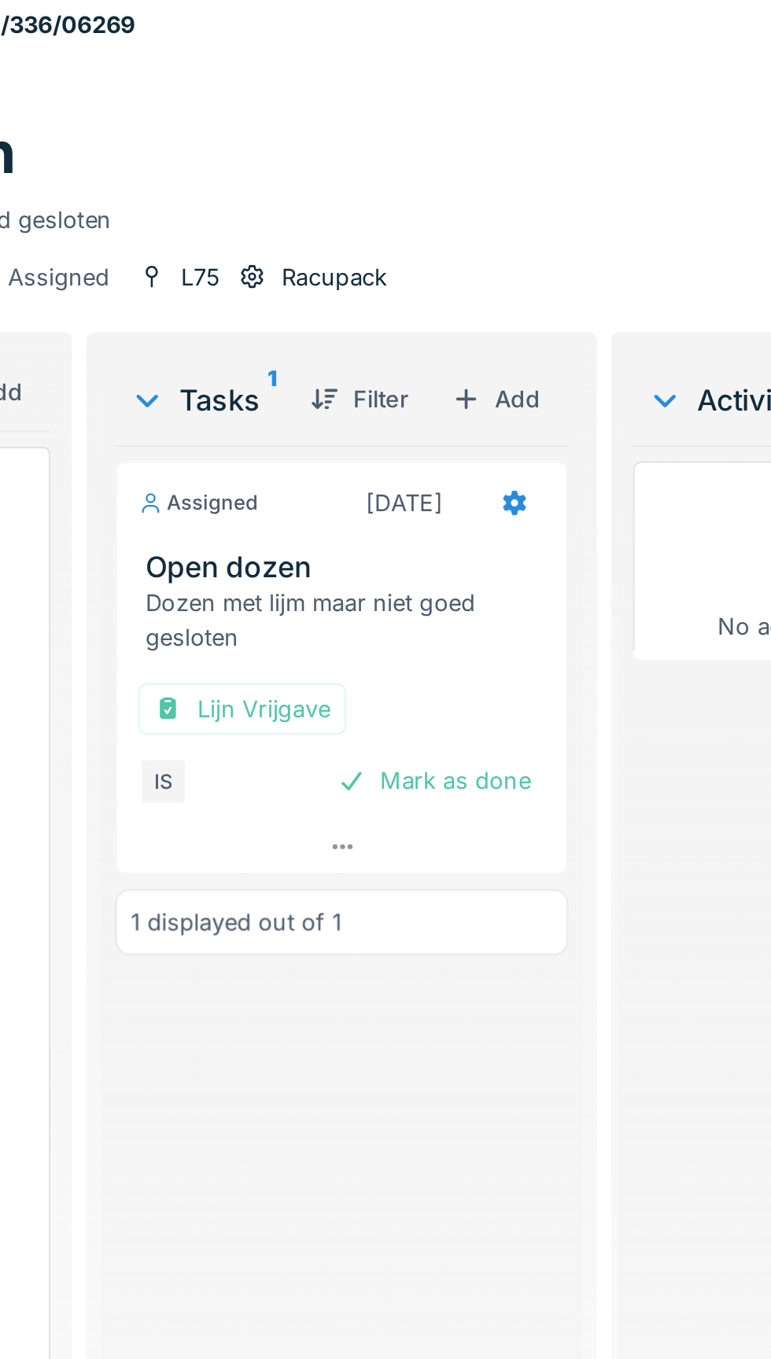
click at [459, 372] on div at bounding box center [415, 383] width 197 height 23
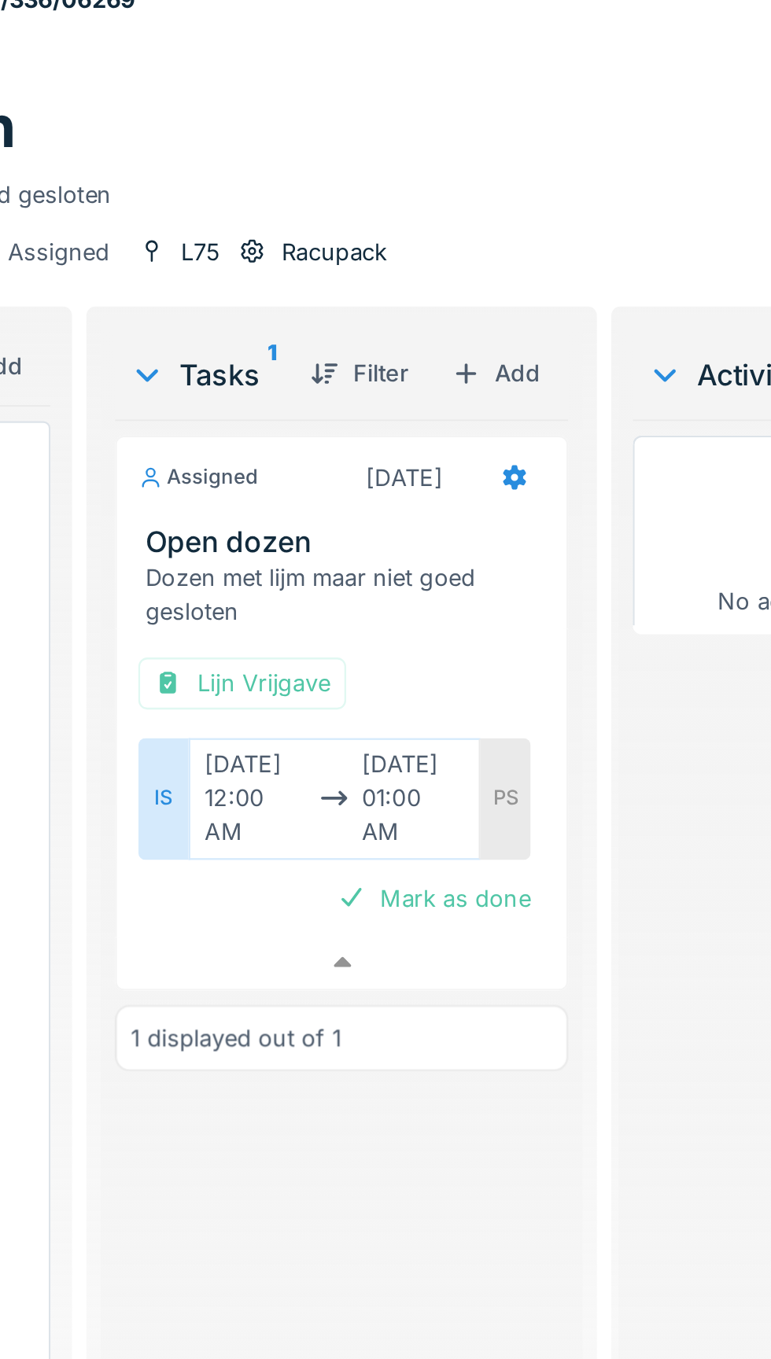
click at [469, 407] on div "Mark as done" at bounding box center [456, 417] width 98 height 21
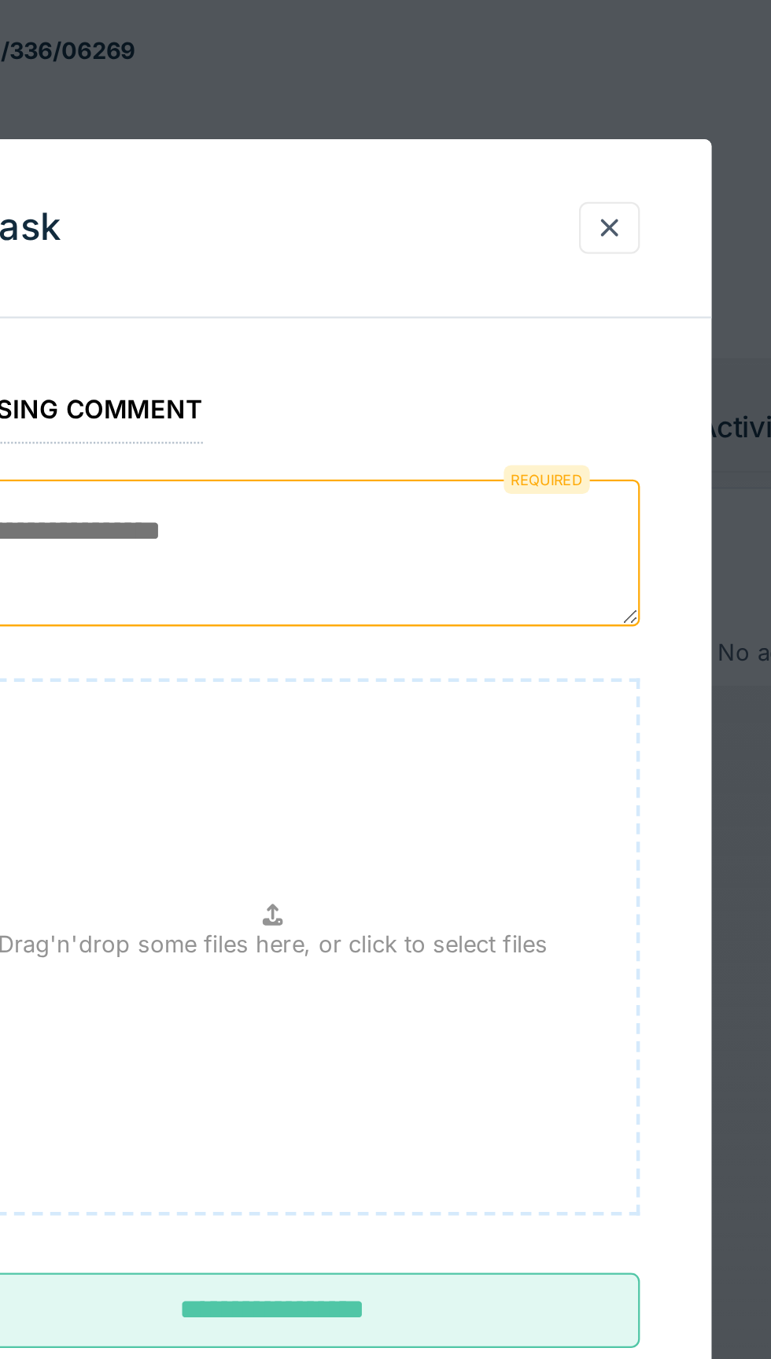
click at [366, 235] on textarea at bounding box center [385, 243] width 322 height 64
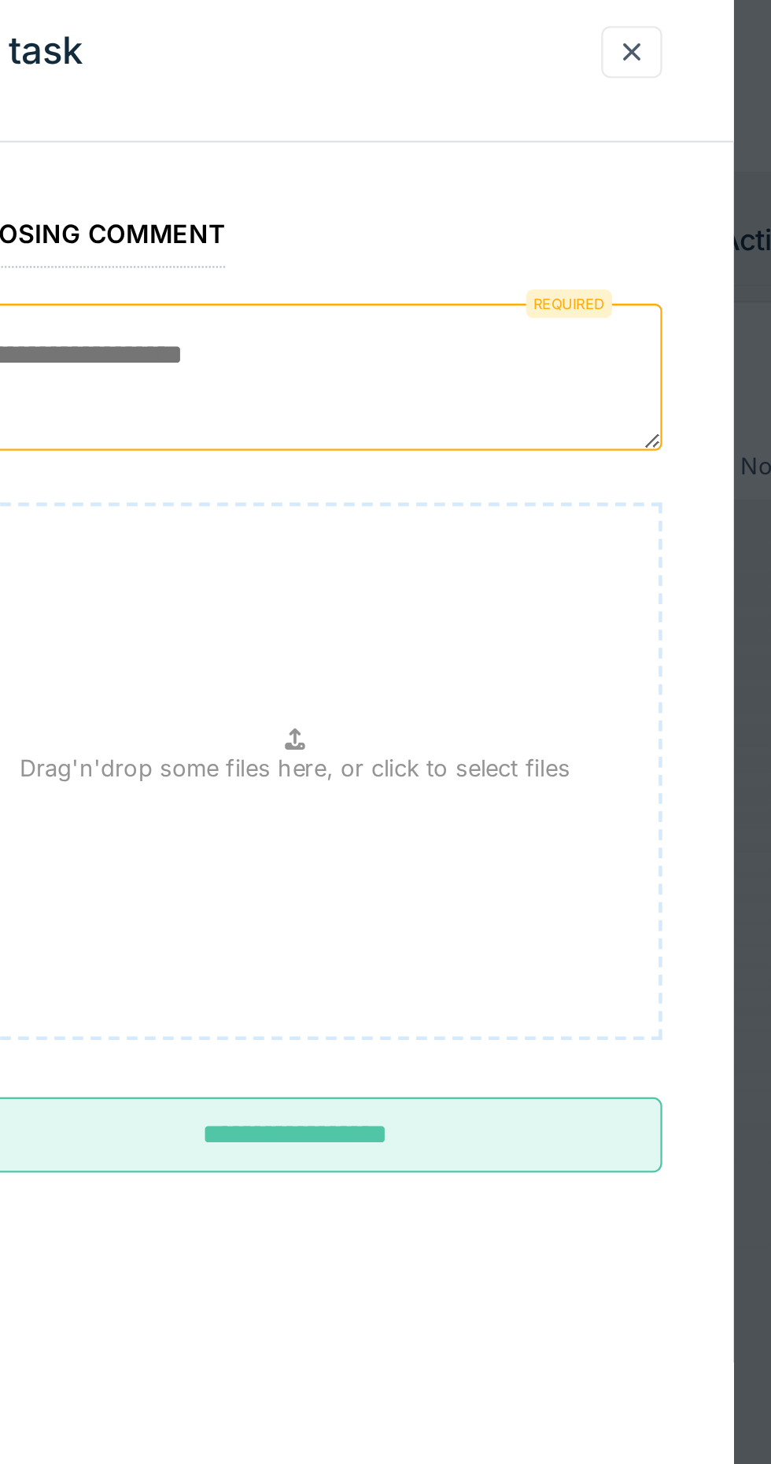
scroll to position [104, 0]
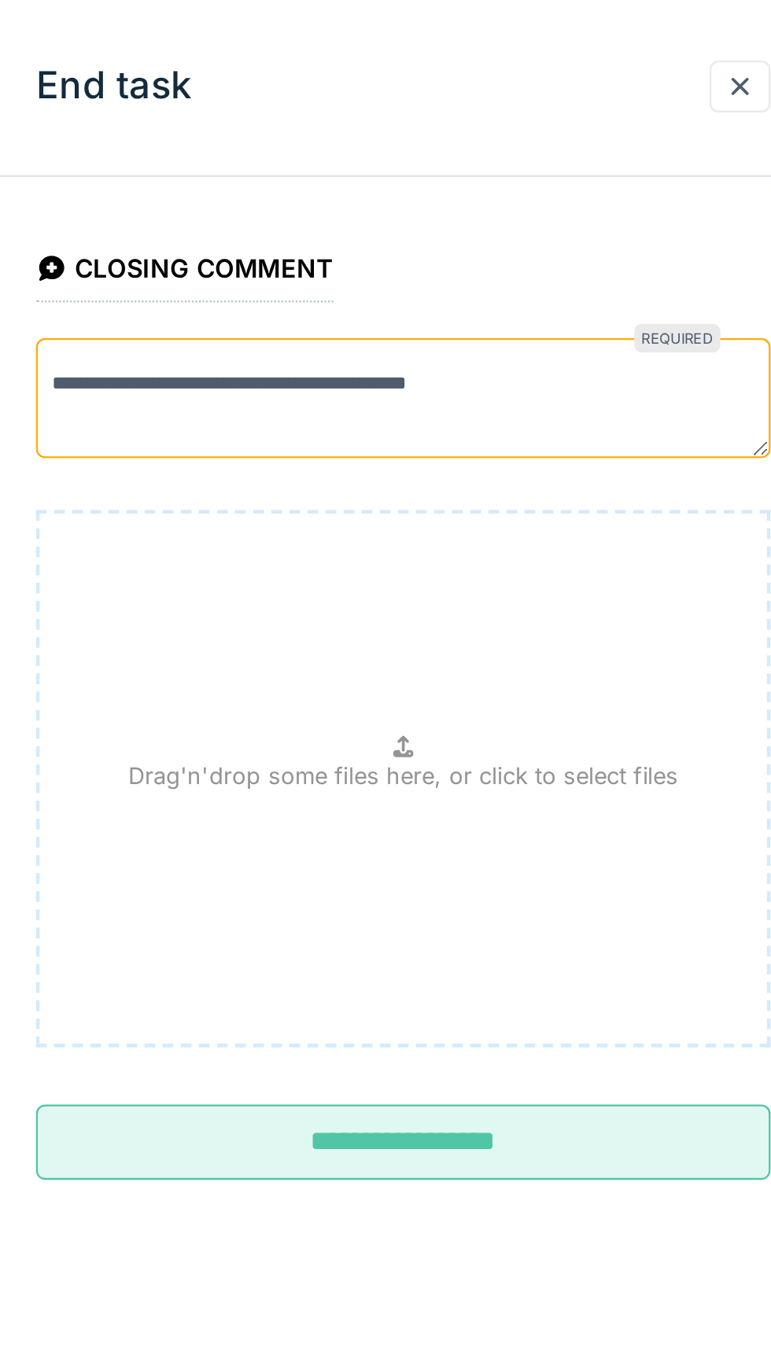
click at [359, 286] on fieldset "**********" at bounding box center [385, 373] width 322 height 440
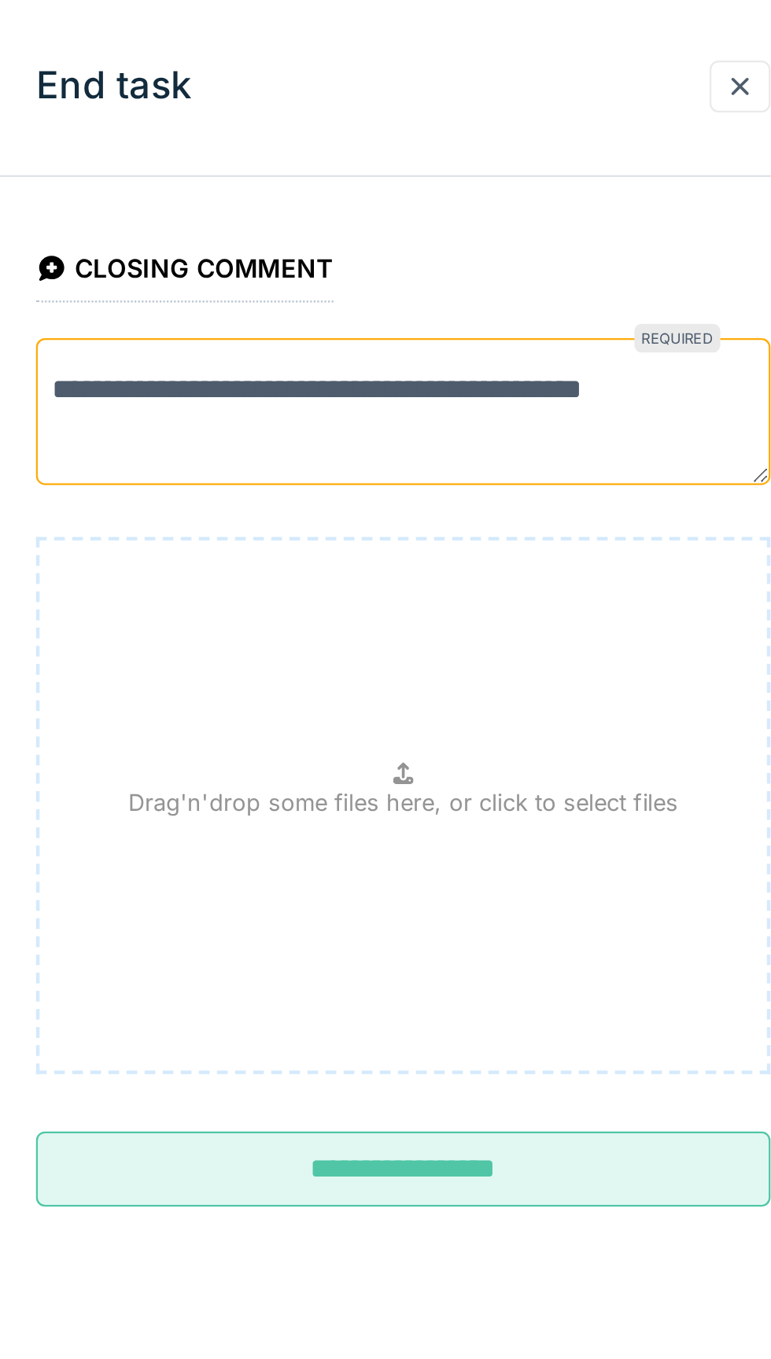
click at [493, 235] on textarea "**********" at bounding box center [385, 243] width 322 height 64
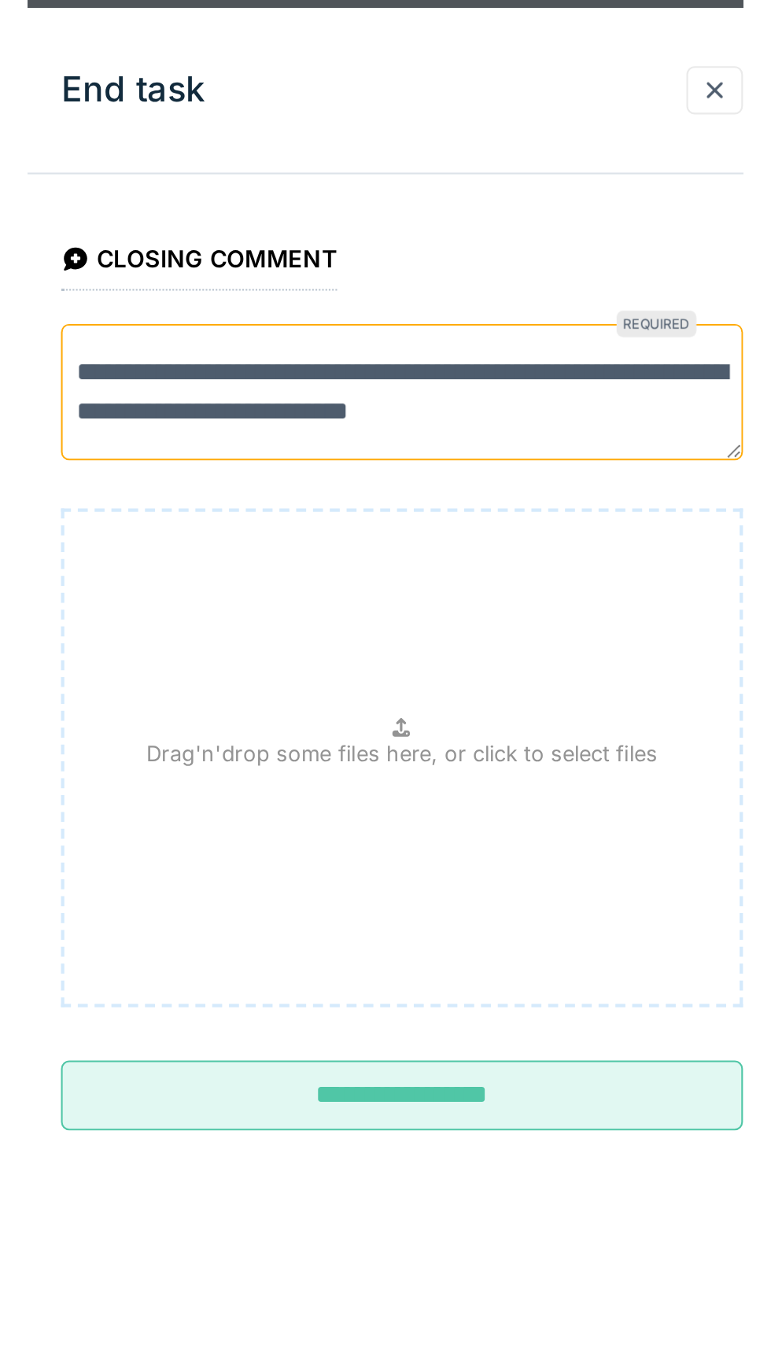
scroll to position [5, 0]
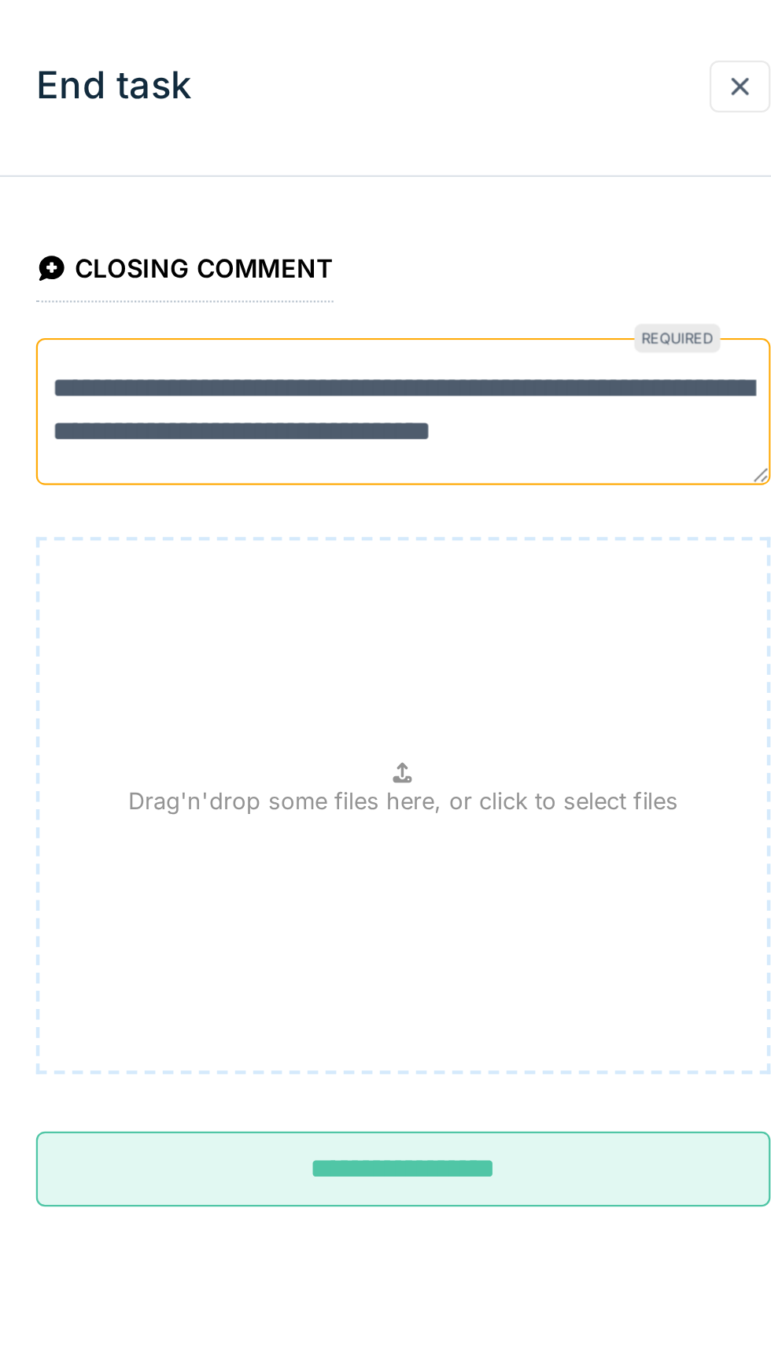
type textarea "**********"
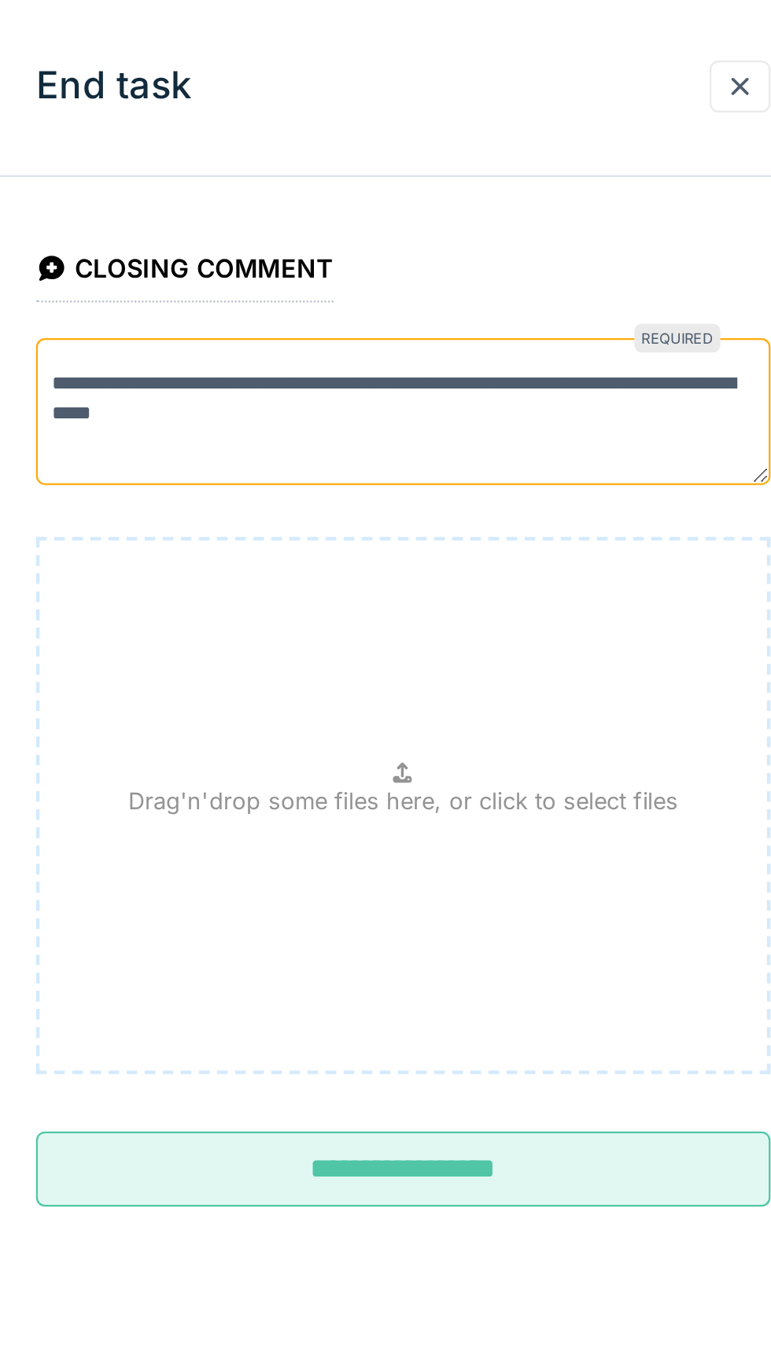
click at [427, 609] on div "**********" at bounding box center [385, 395] width 385 height 484
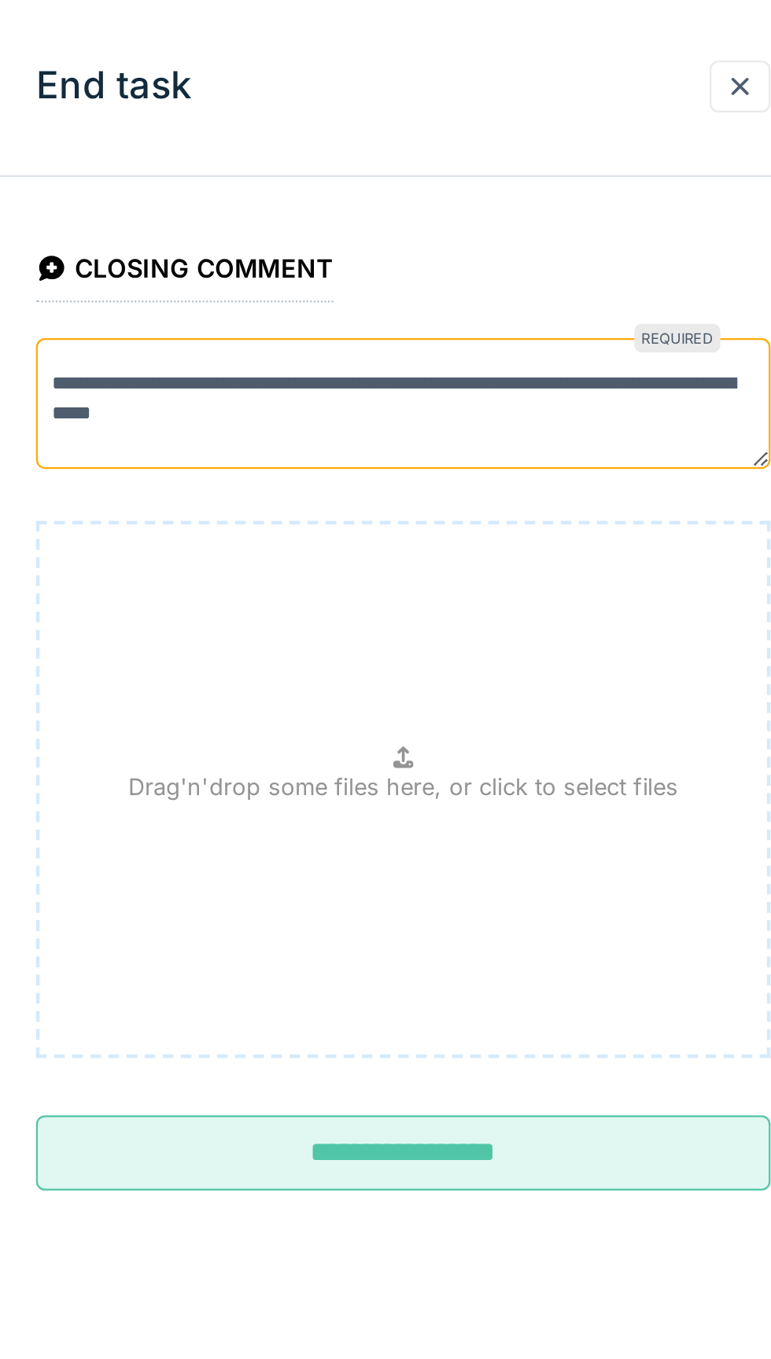
scroll to position [0, 0]
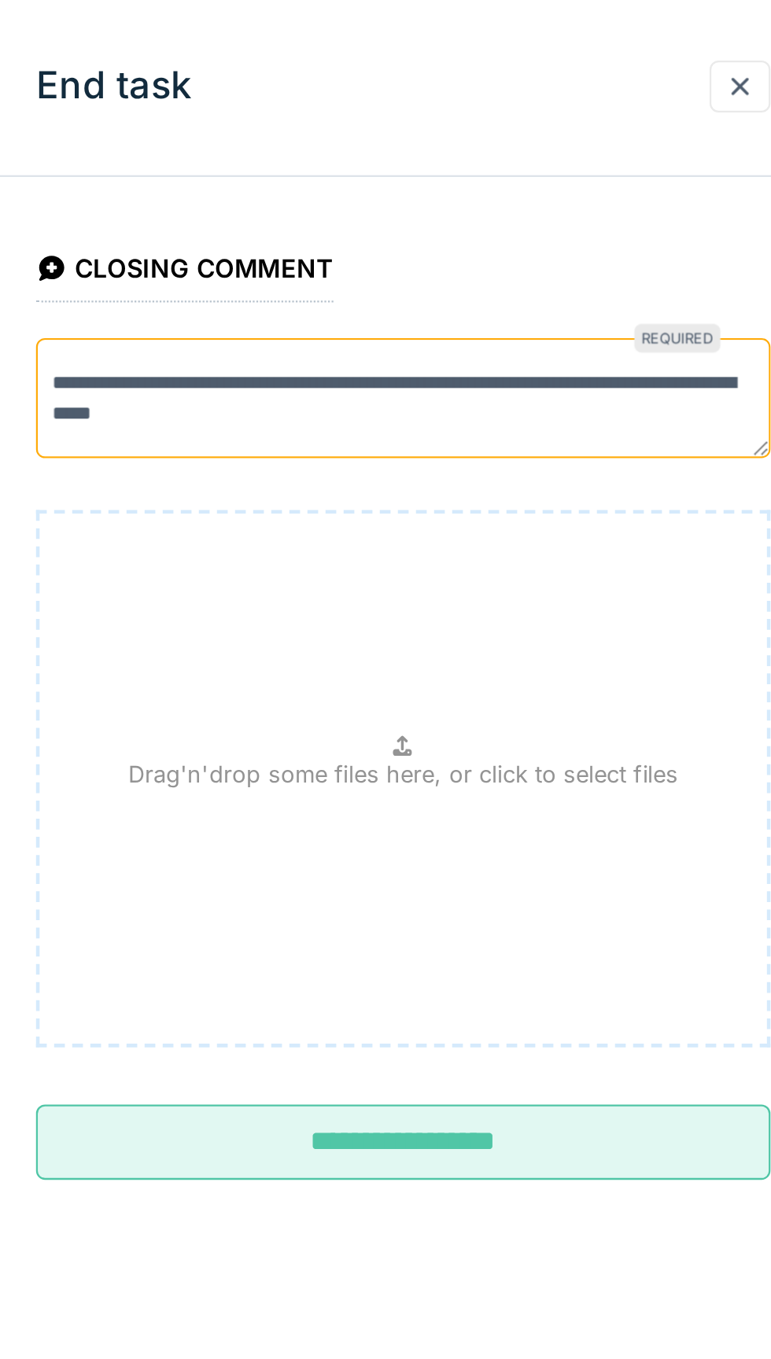
click at [413, 566] on input "**********" at bounding box center [385, 563] width 322 height 33
